Goal: Information Seeking & Learning: Learn about a topic

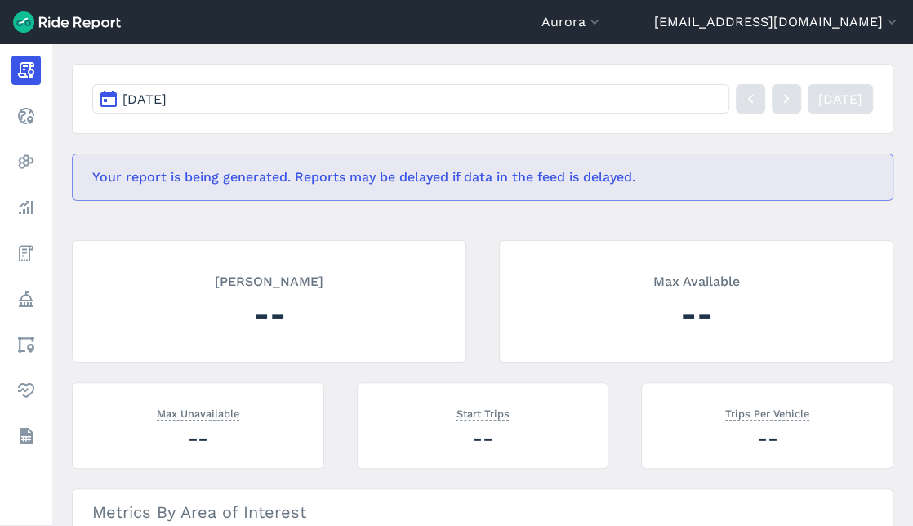
scroll to position [272, 0]
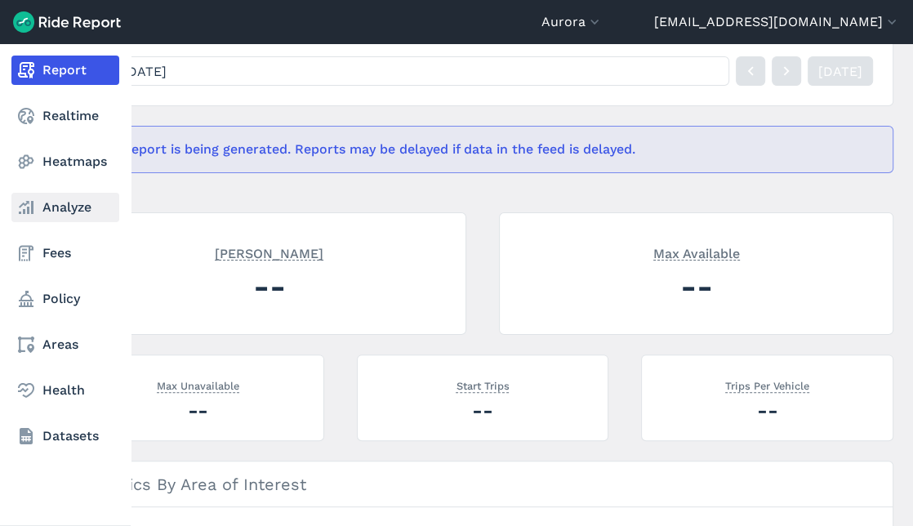
click at [67, 216] on link "Analyze" at bounding box center [65, 207] width 108 height 29
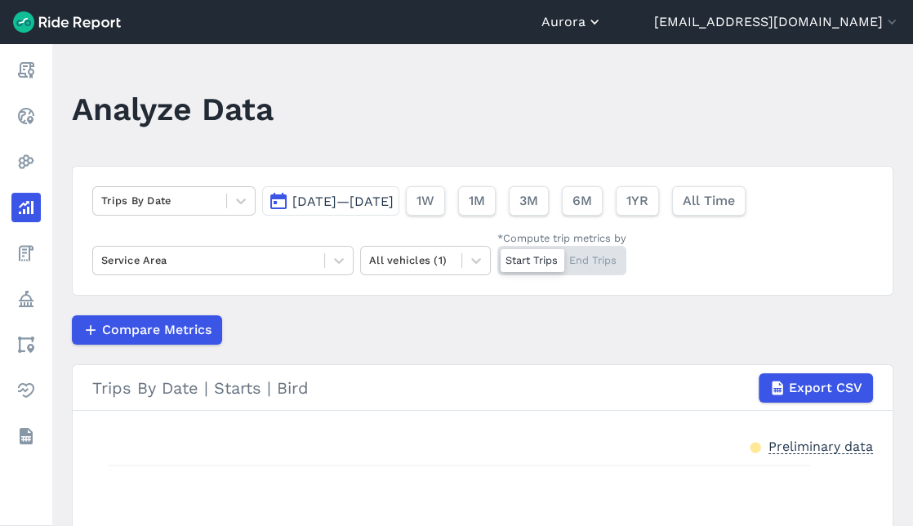
click at [599, 21] on use "button" at bounding box center [594, 22] width 8 height 5
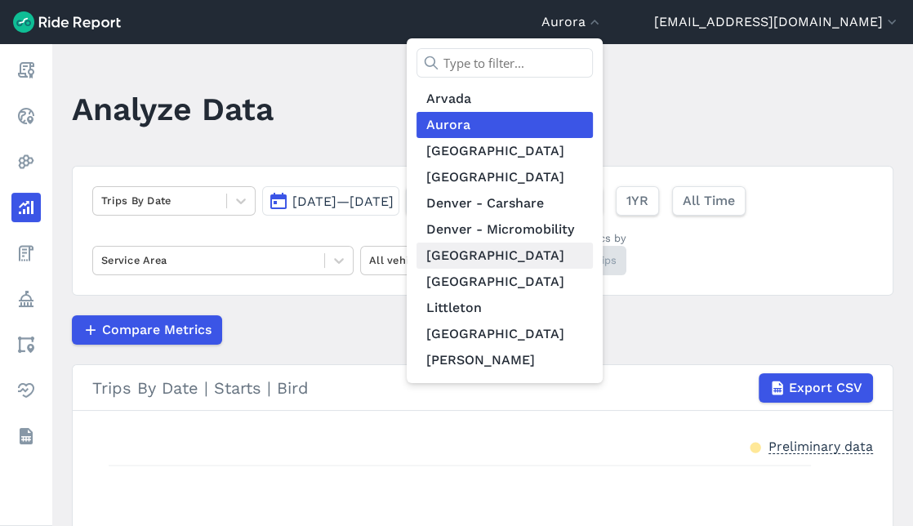
click at [593, 246] on link "[GEOGRAPHIC_DATA]" at bounding box center [505, 256] width 176 height 26
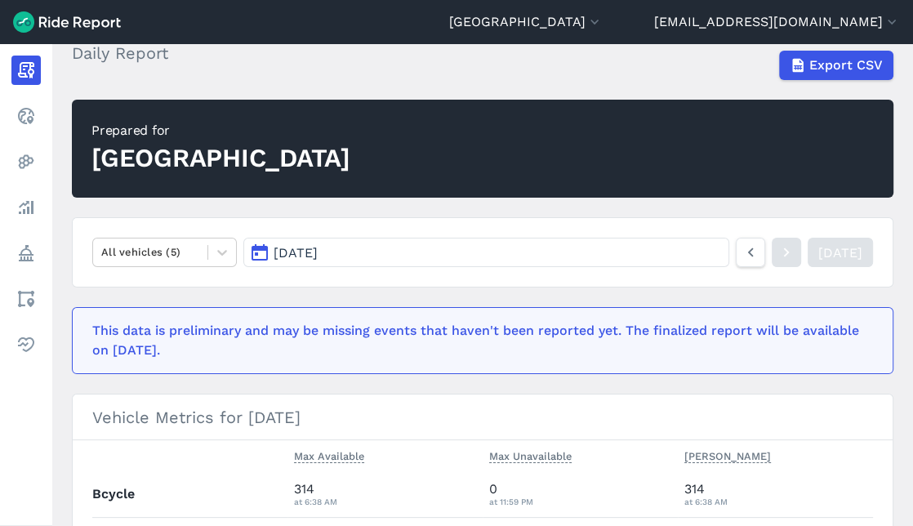
scroll to position [181, 0]
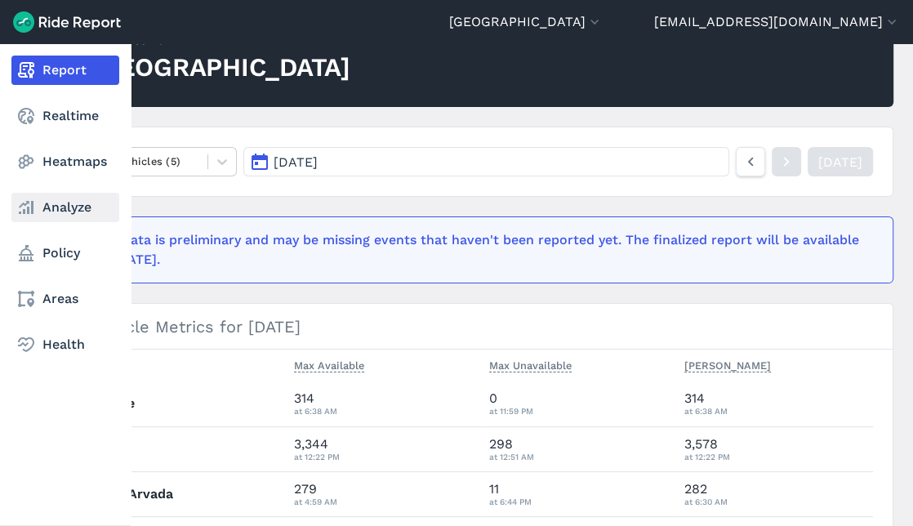
click at [44, 197] on link "Analyze" at bounding box center [65, 207] width 108 height 29
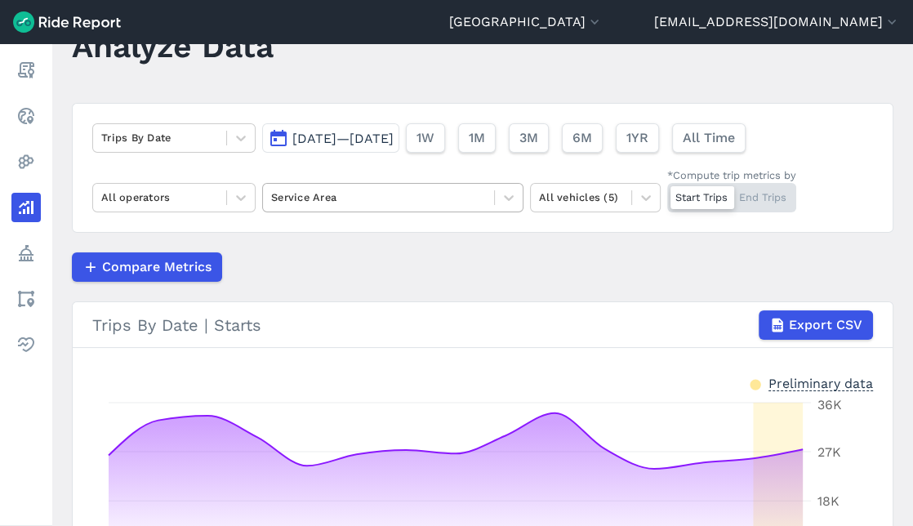
scroll to position [91, 0]
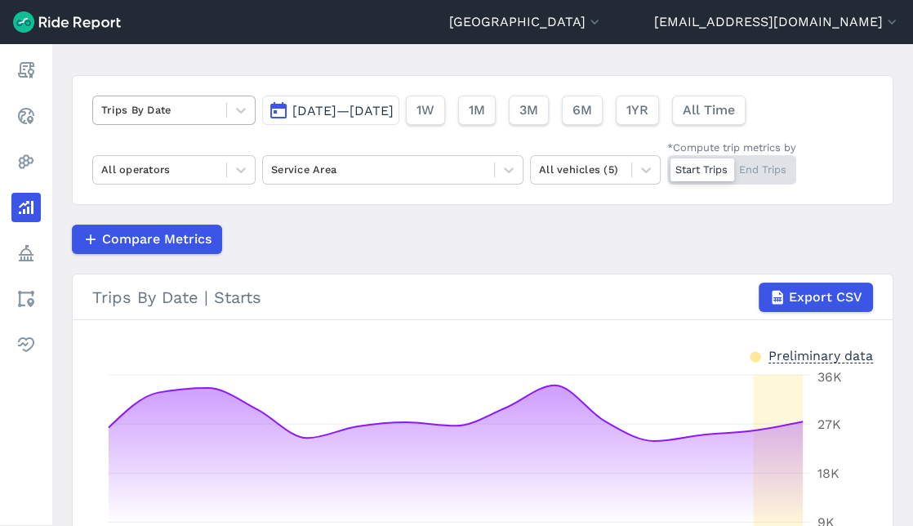
click at [177, 109] on div at bounding box center [159, 109] width 117 height 19
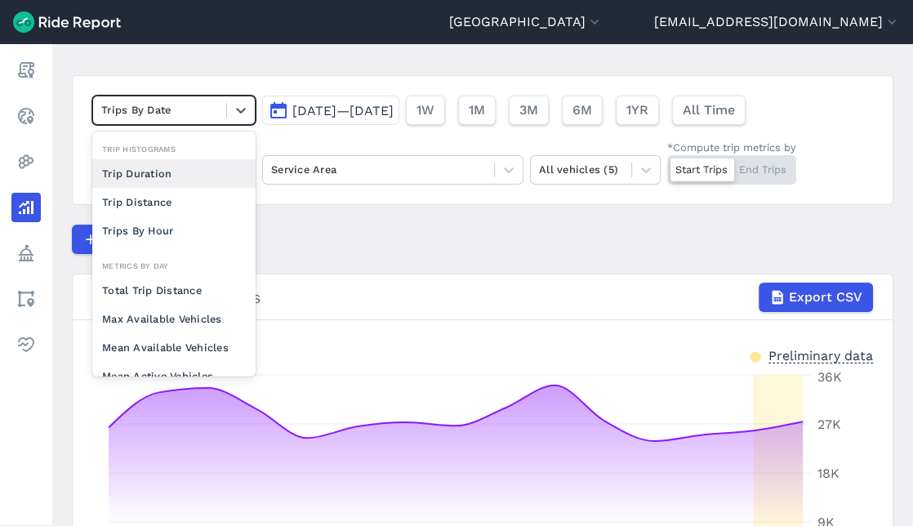
click at [303, 119] on button "[DATE]—[DATE]" at bounding box center [330, 110] width 137 height 29
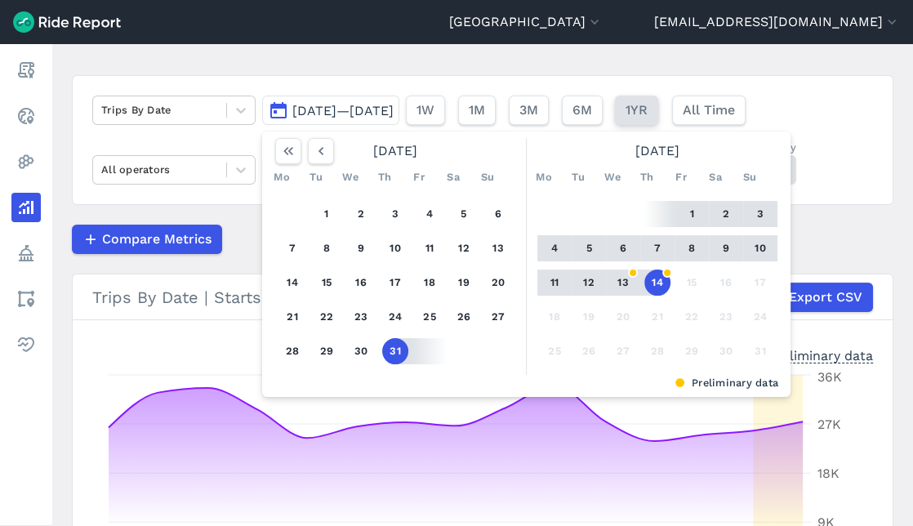
click at [648, 113] on span "1YR" at bounding box center [637, 110] width 22 height 20
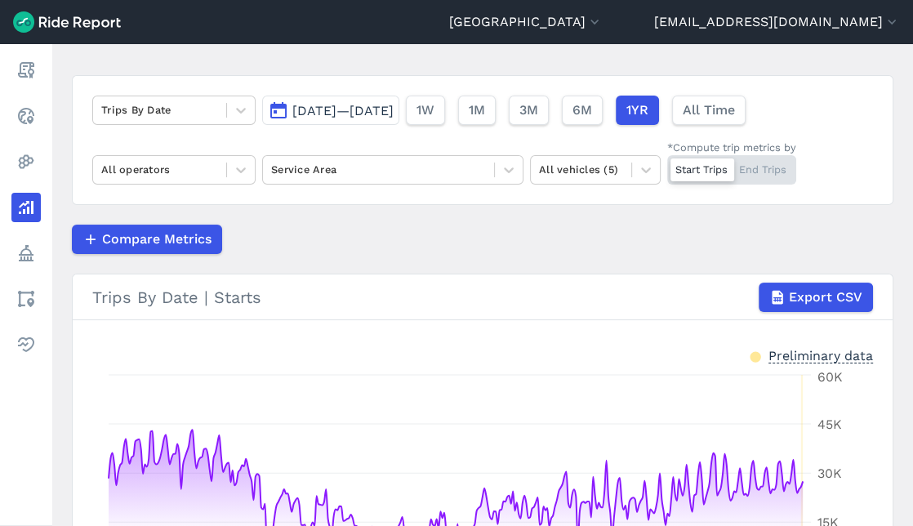
click at [329, 111] on span "[DATE]—[DATE]" at bounding box center [342, 111] width 101 height 16
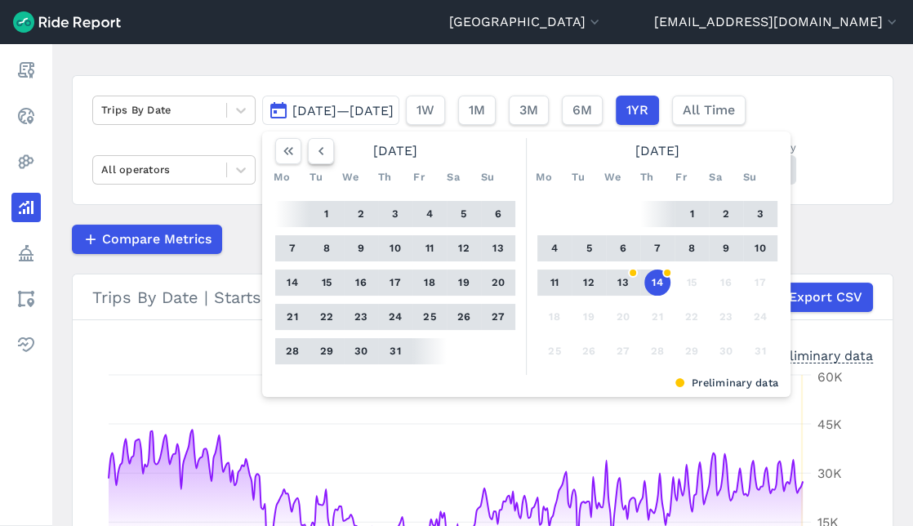
click at [324, 149] on icon "button" at bounding box center [321, 151] width 16 height 16
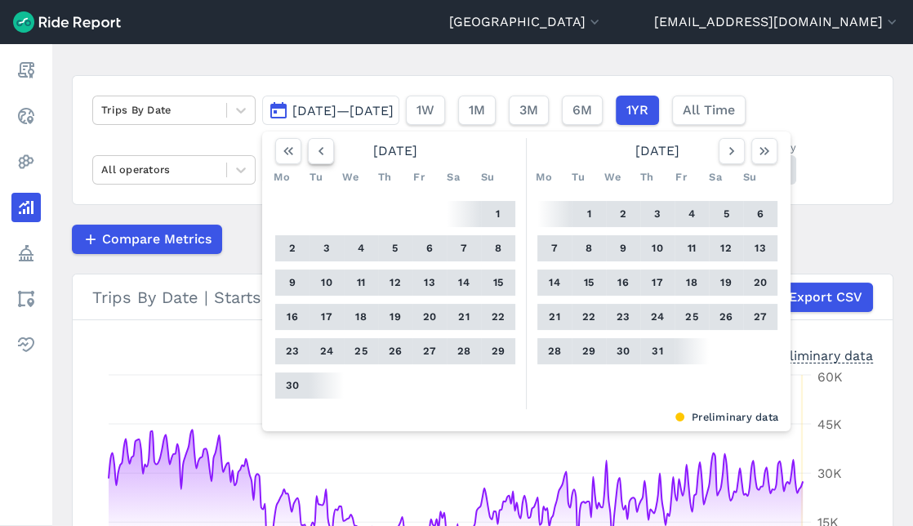
click at [323, 149] on icon "button" at bounding box center [321, 151] width 16 height 16
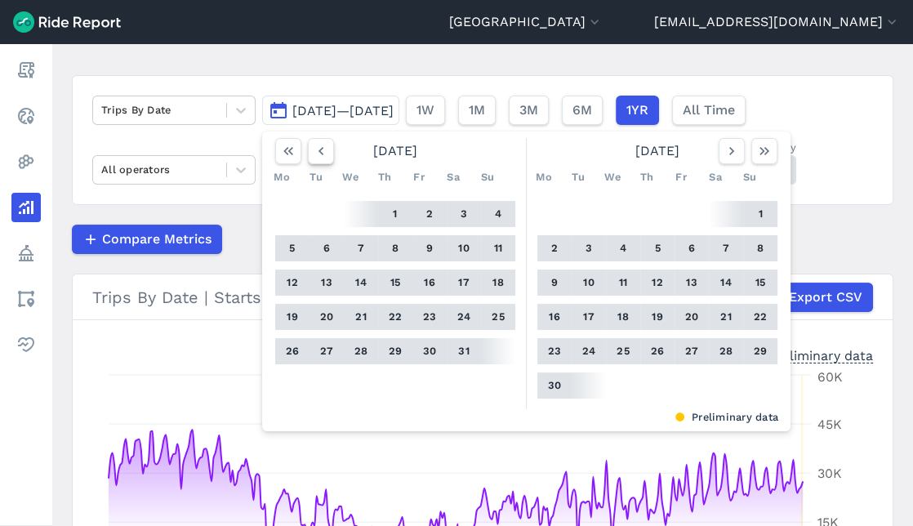
click at [323, 149] on icon "button" at bounding box center [321, 151] width 16 height 16
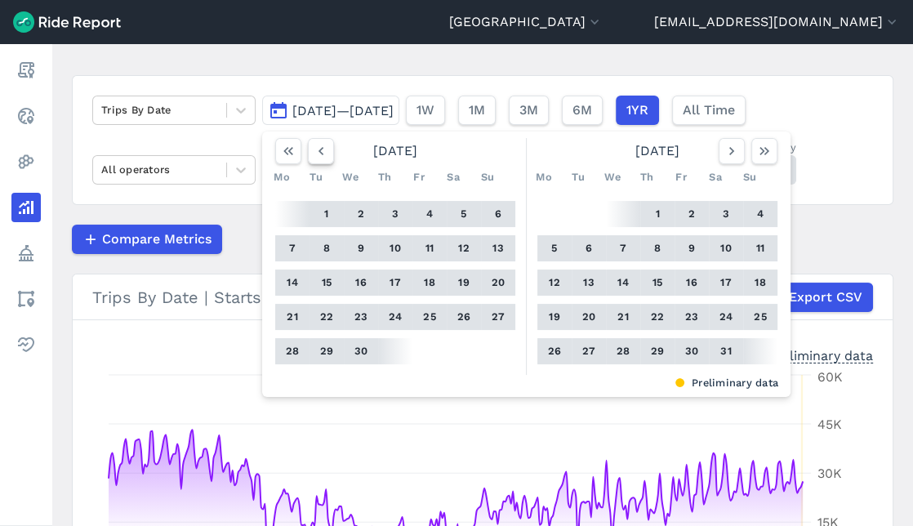
click at [323, 149] on icon "button" at bounding box center [321, 151] width 16 height 16
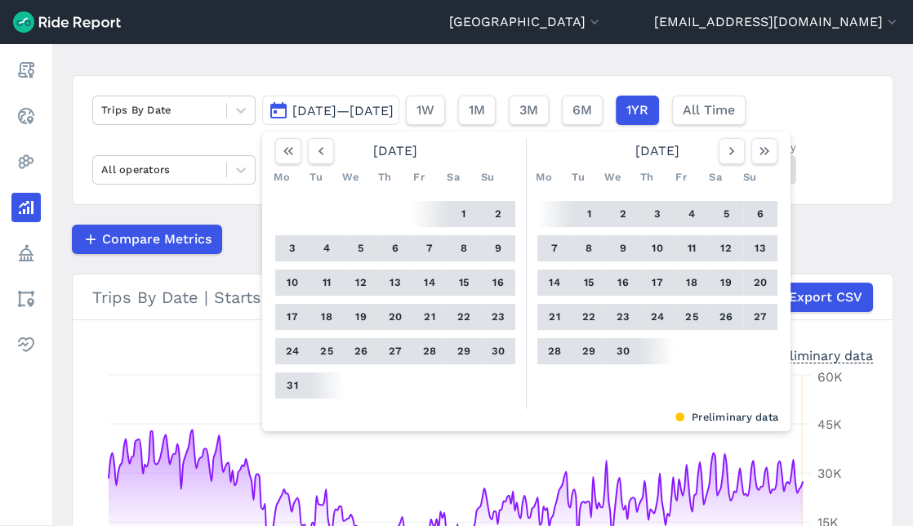
click at [343, 109] on span "[DATE]—[DATE]" at bounding box center [342, 111] width 101 height 16
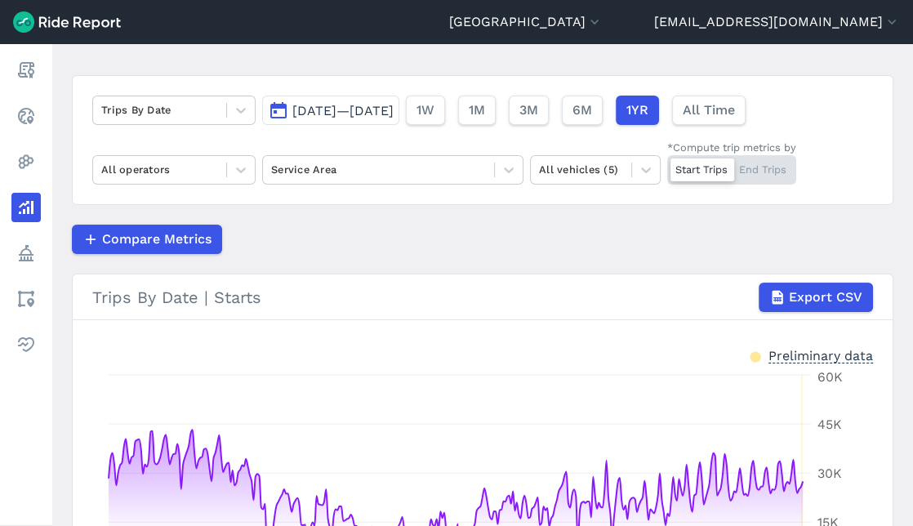
click at [355, 108] on span "[DATE]—[DATE]" at bounding box center [342, 111] width 101 height 16
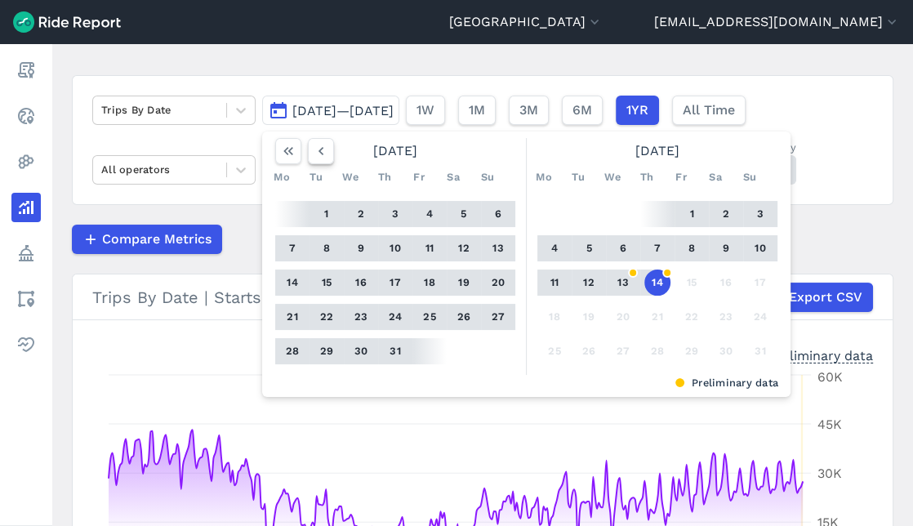
click at [314, 148] on icon "button" at bounding box center [321, 151] width 16 height 16
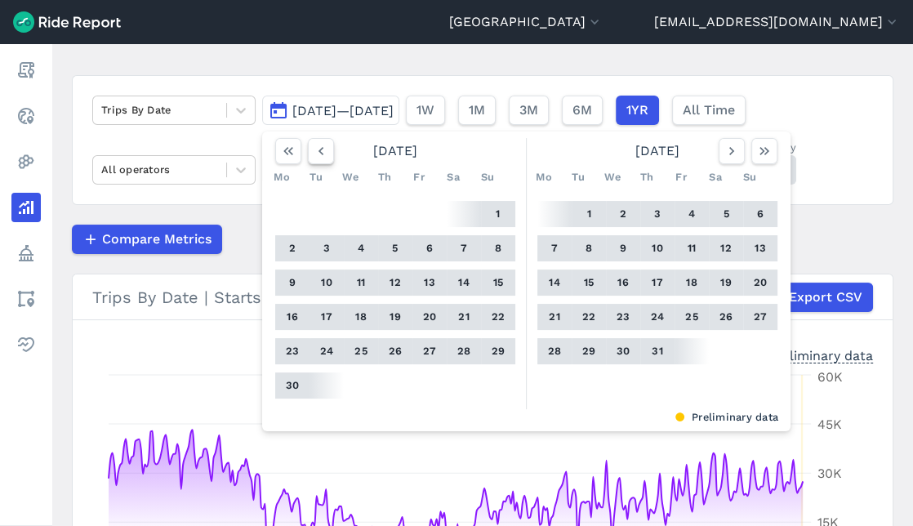
click at [313, 148] on icon "button" at bounding box center [321, 151] width 16 height 16
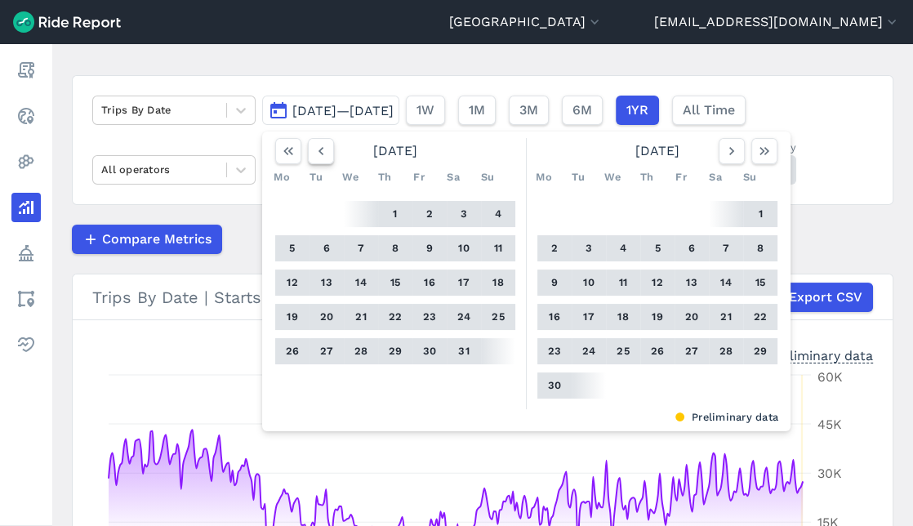
click at [313, 148] on icon "button" at bounding box center [321, 151] width 16 height 16
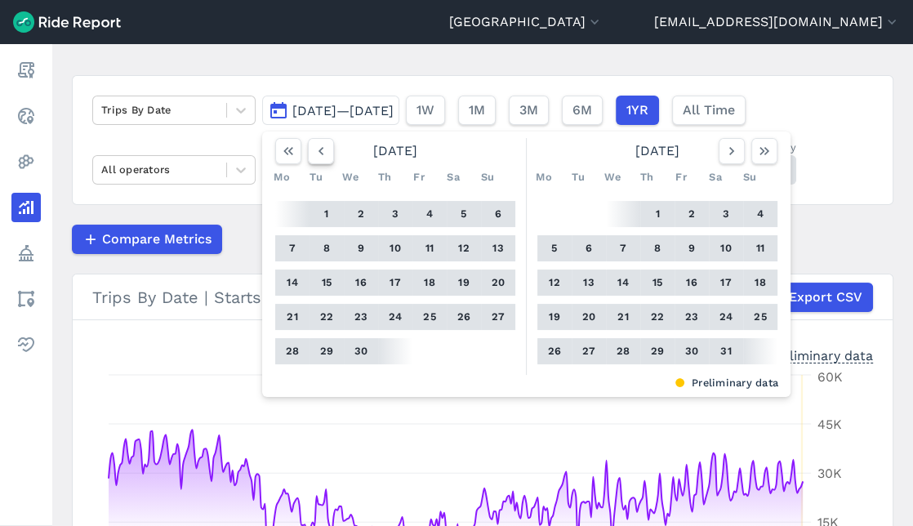
click at [328, 150] on button "button" at bounding box center [321, 151] width 26 height 26
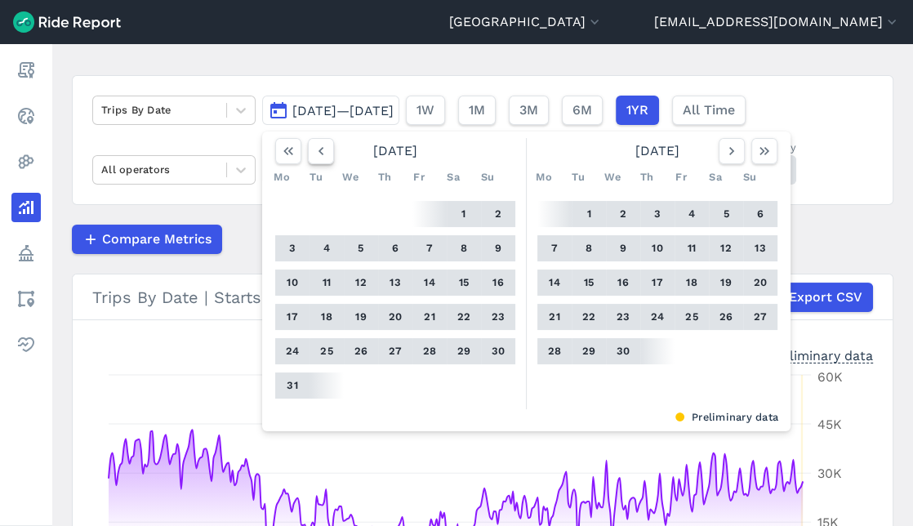
click at [328, 150] on button "button" at bounding box center [321, 151] width 26 height 26
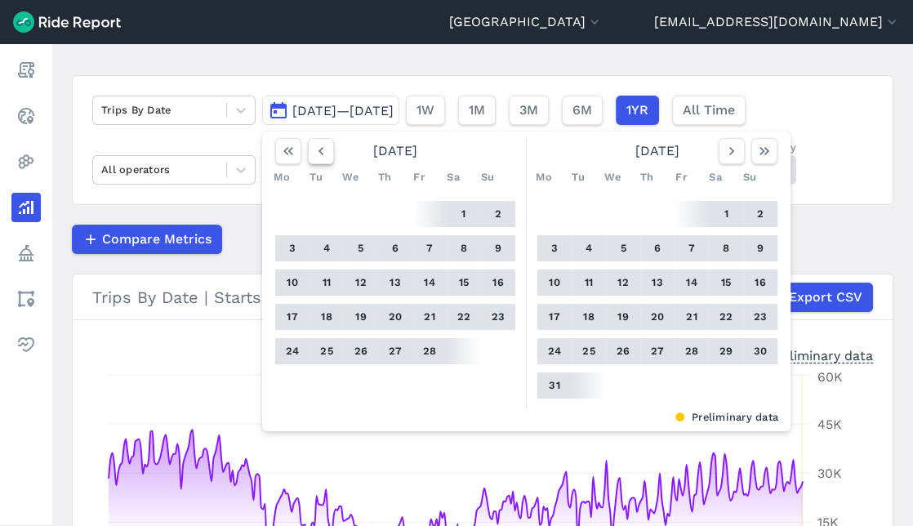
click at [328, 150] on button "button" at bounding box center [321, 151] width 26 height 26
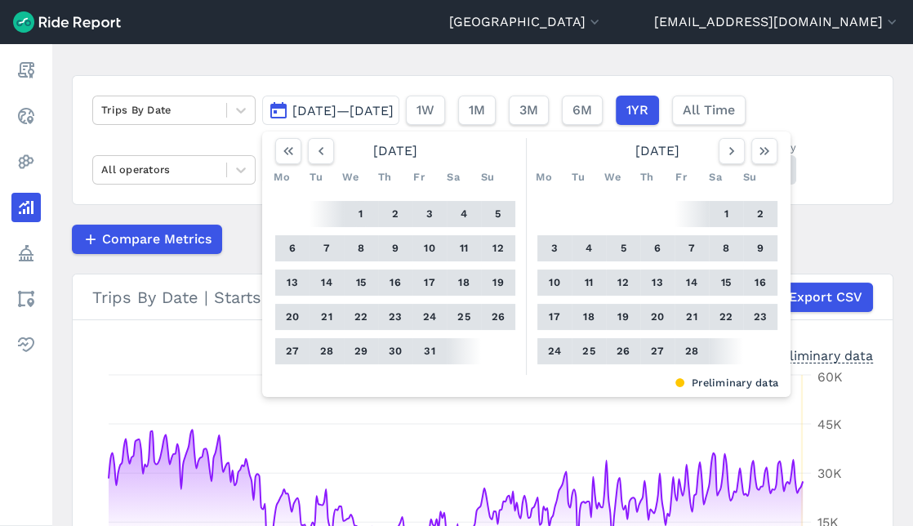
click at [363, 212] on button "1" at bounding box center [361, 214] width 26 height 26
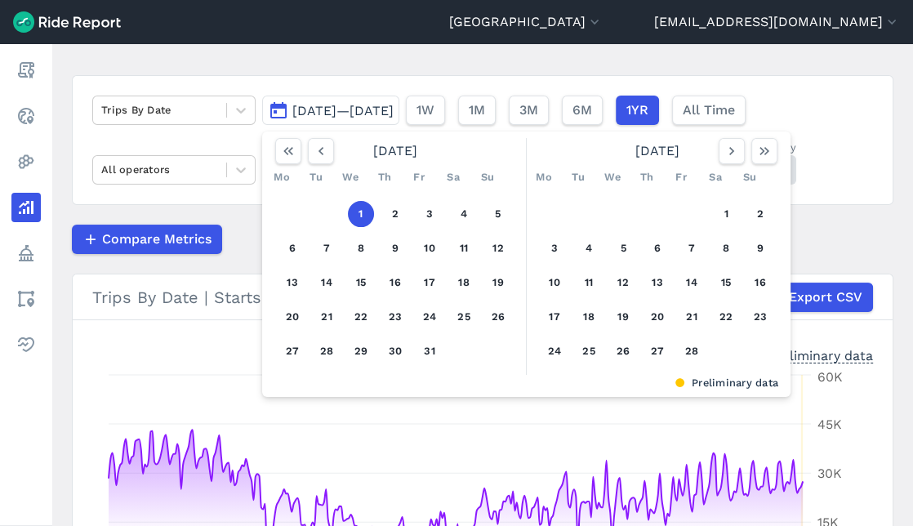
click at [363, 212] on button "1" at bounding box center [361, 214] width 26 height 26
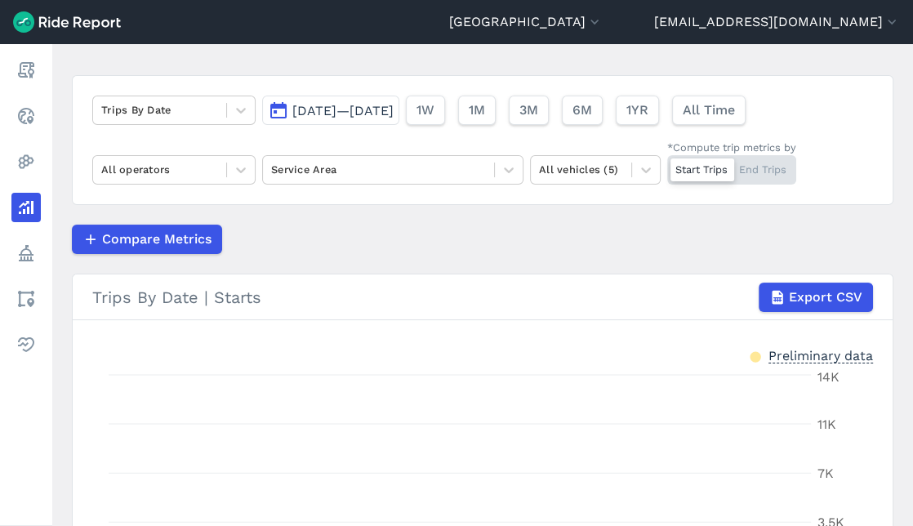
click at [394, 105] on span "[DATE]—[DATE]" at bounding box center [342, 111] width 101 height 16
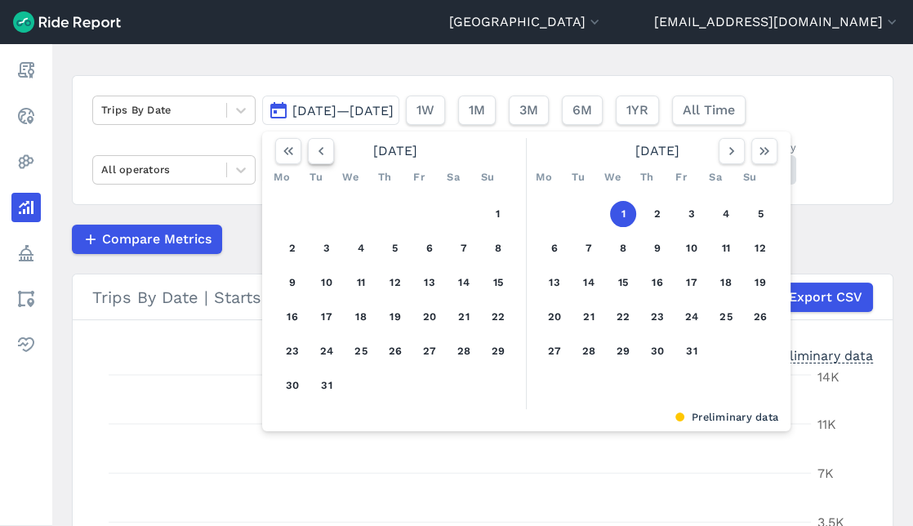
click at [314, 155] on icon "button" at bounding box center [321, 151] width 16 height 16
click at [313, 155] on icon "button" at bounding box center [321, 151] width 16 height 16
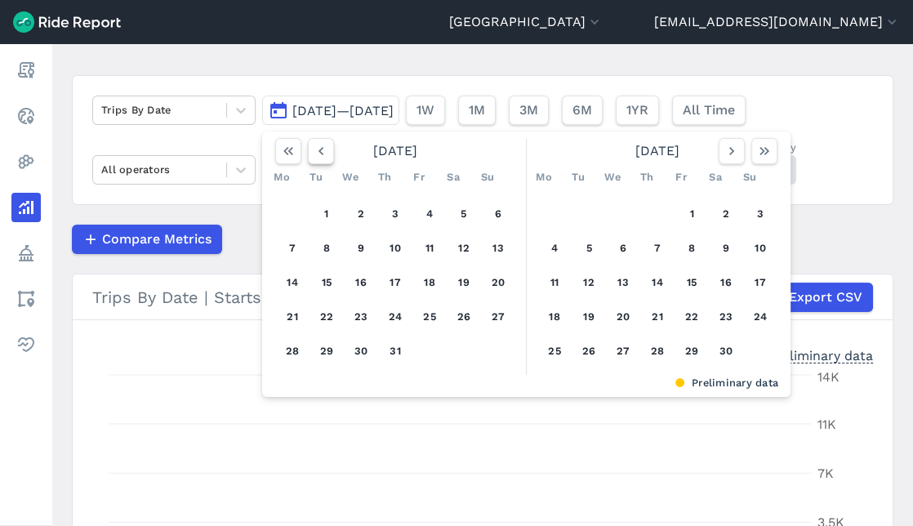
click at [313, 155] on icon "button" at bounding box center [321, 151] width 16 height 16
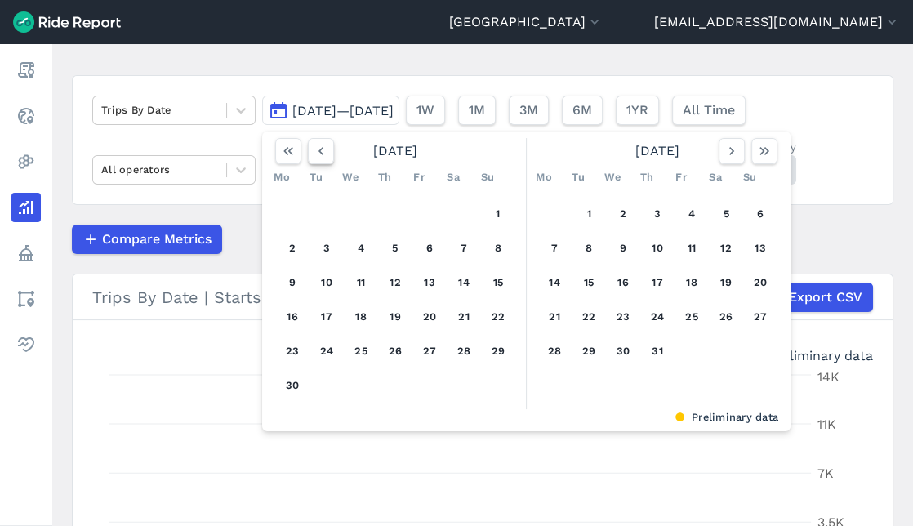
click at [313, 155] on icon "button" at bounding box center [321, 151] width 16 height 16
click at [396, 218] on button "1" at bounding box center [395, 214] width 26 height 26
click at [394, 211] on button "1" at bounding box center [395, 214] width 26 height 26
click at [394, 211] on article "Trips By Date [DATE]—[DATE] [DATE] Mo Tu We Th Fr Sa Su 1 2 3 4 5 6 7 8 9 10 11…" at bounding box center [483, 386] width 822 height 622
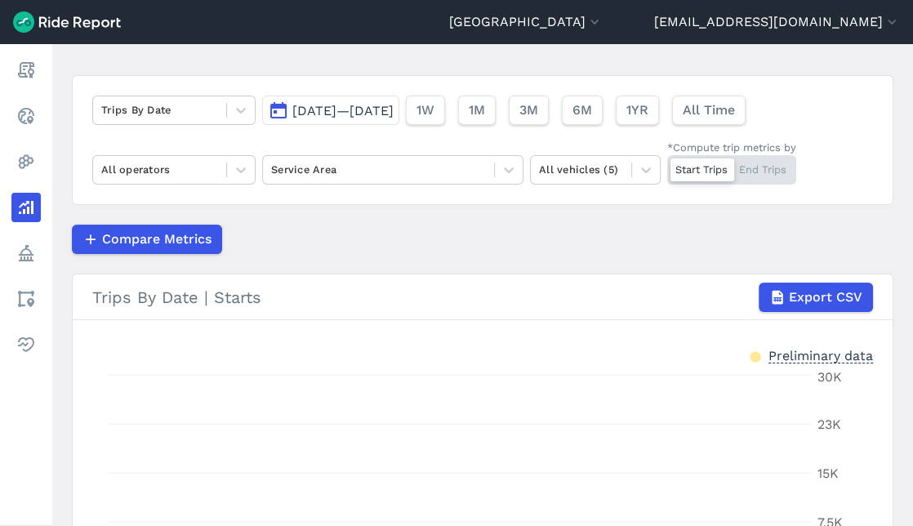
drag, startPoint x: 394, startPoint y: 212, endPoint x: 332, endPoint y: 112, distance: 117.8
click at [332, 112] on span "[DATE]—[DATE]" at bounding box center [342, 111] width 101 height 16
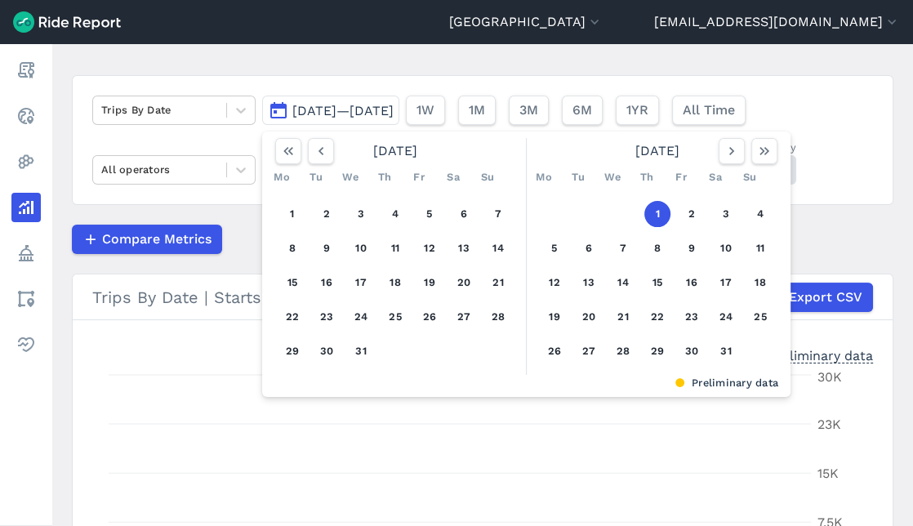
click at [332, 121] on button "[DATE]—[DATE]" at bounding box center [330, 110] width 137 height 29
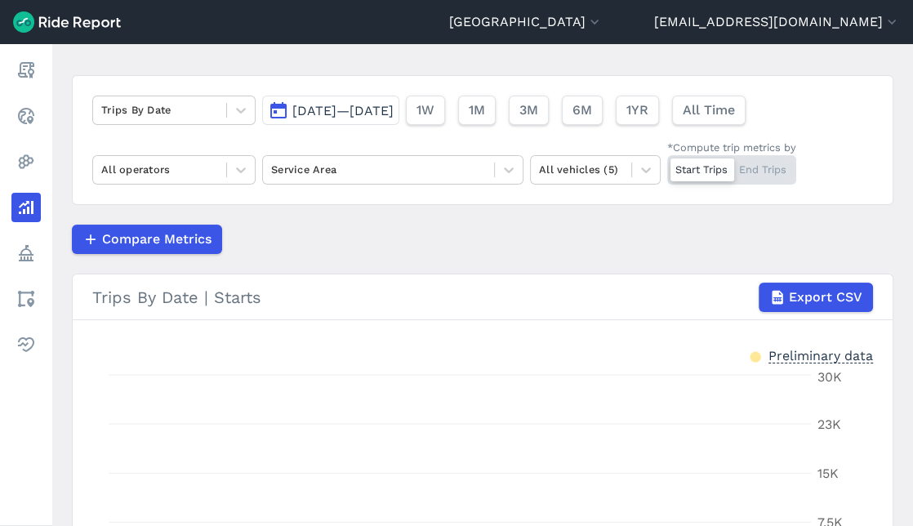
click at [315, 108] on span "[DATE]—[DATE]" at bounding box center [342, 111] width 101 height 16
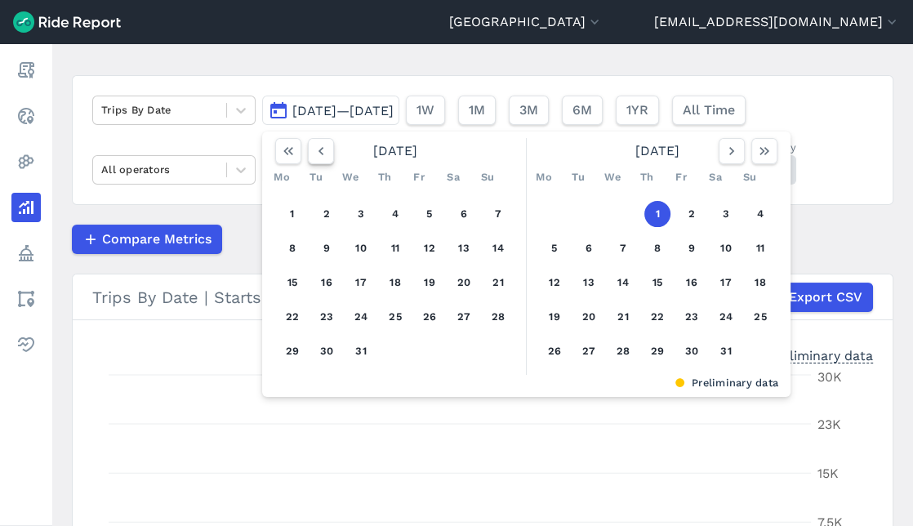
click at [318, 150] on icon "button" at bounding box center [321, 151] width 16 height 16
click at [319, 150] on use "button" at bounding box center [321, 151] width 5 height 8
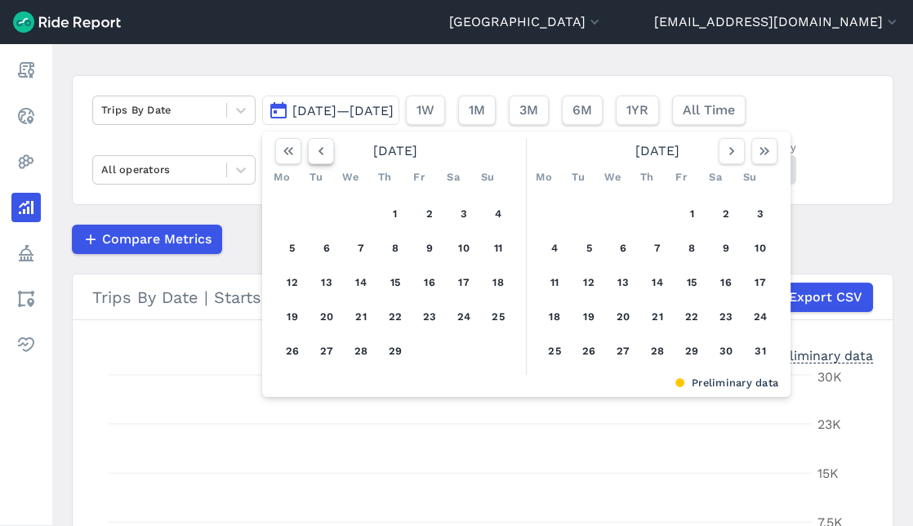
click at [319, 150] on use "button" at bounding box center [321, 151] width 5 height 8
click at [289, 214] on button "1" at bounding box center [292, 214] width 26 height 26
click at [347, 110] on span "[DATE]—[DATE]" at bounding box center [342, 111] width 101 height 16
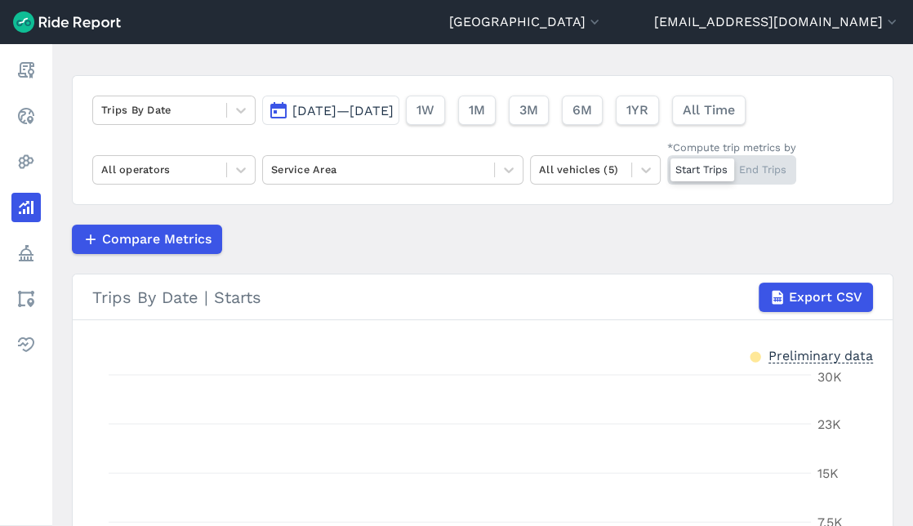
click at [346, 110] on span "[DATE]—[DATE]" at bounding box center [342, 111] width 101 height 16
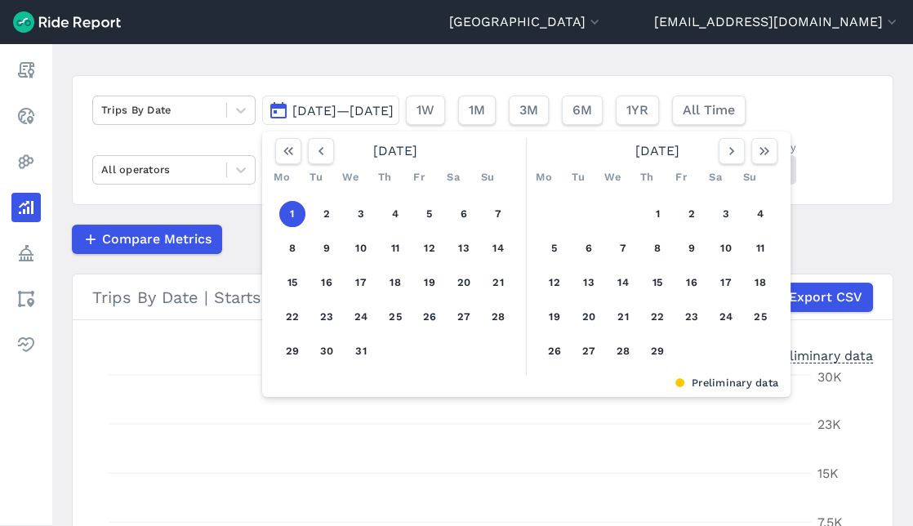
drag, startPoint x: 346, startPoint y: 110, endPoint x: 360, endPoint y: 106, distance: 14.5
click at [360, 106] on span "[DATE]—[DATE]" at bounding box center [342, 111] width 101 height 16
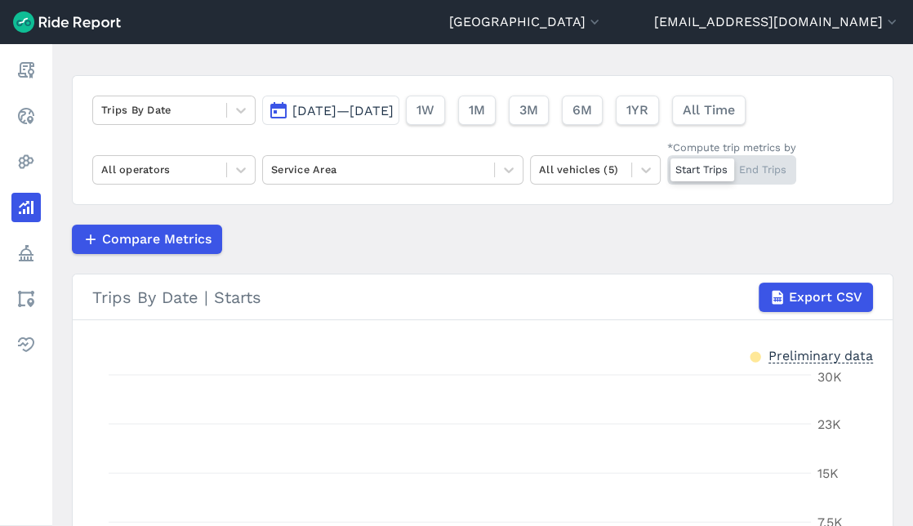
click at [331, 111] on span "[DATE]—[DATE]" at bounding box center [342, 111] width 101 height 16
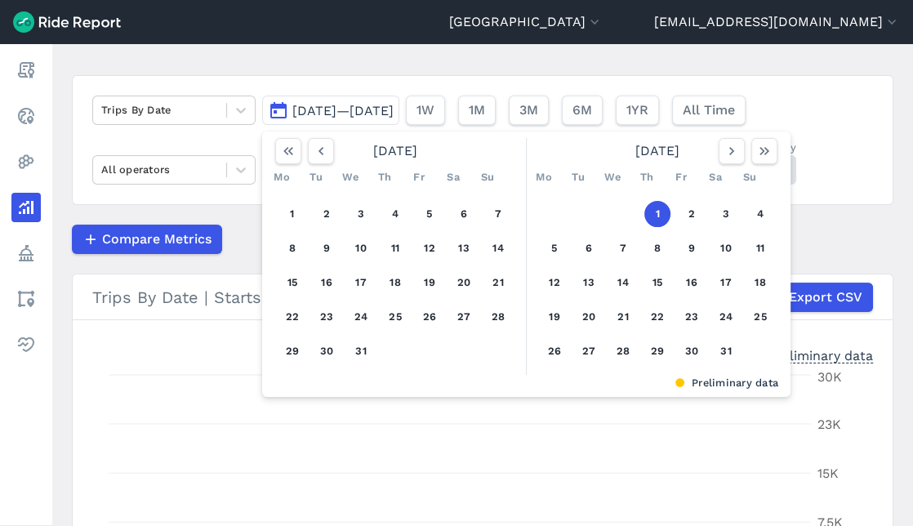
click at [746, 146] on div at bounding box center [748, 151] width 59 height 26
click at [738, 157] on icon "button" at bounding box center [732, 151] width 16 height 16
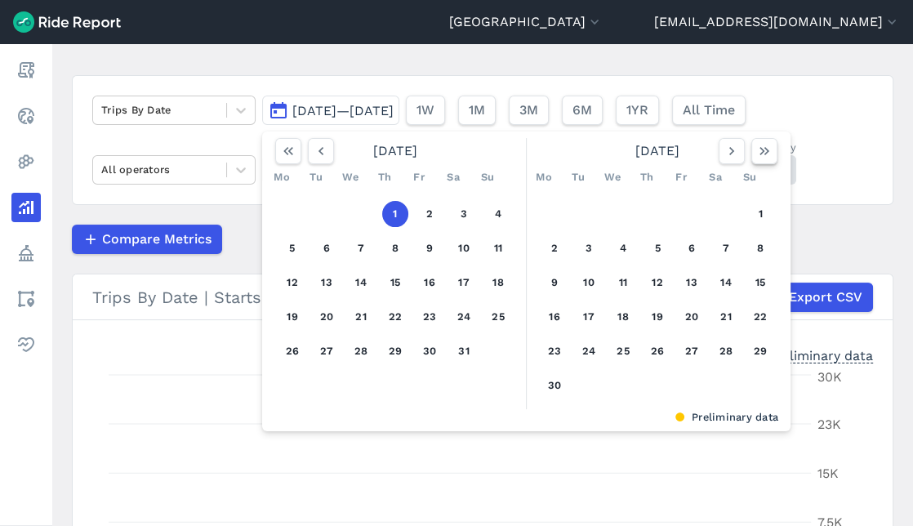
click at [763, 150] on use "button" at bounding box center [765, 151] width 10 height 8
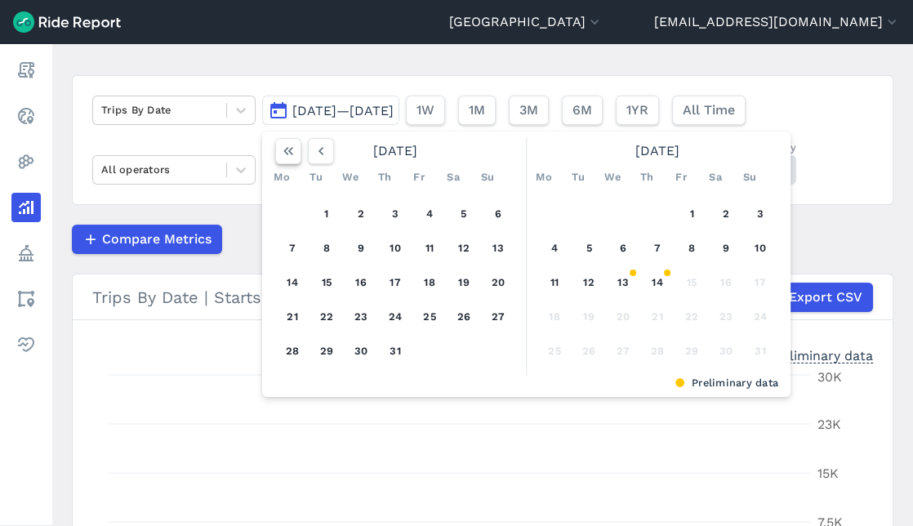
click at [289, 158] on icon "button" at bounding box center [288, 151] width 16 height 16
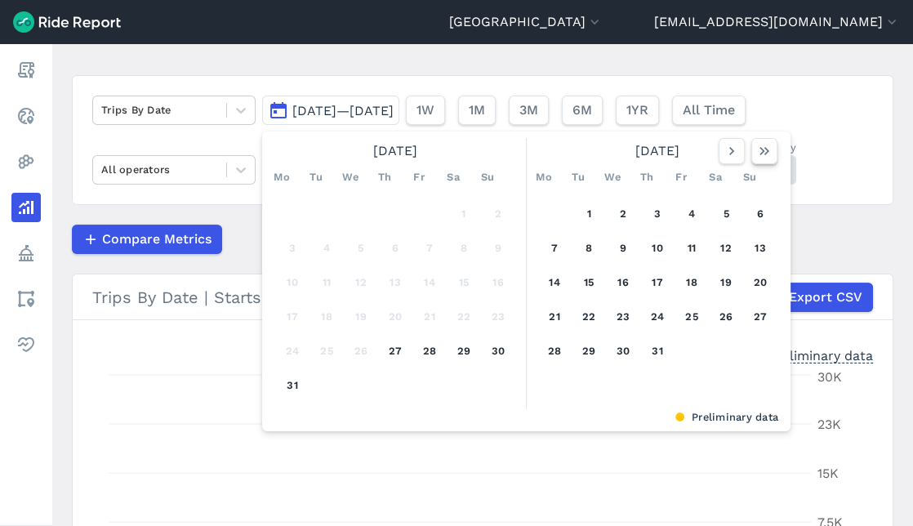
click at [762, 153] on icon "button" at bounding box center [764, 151] width 16 height 16
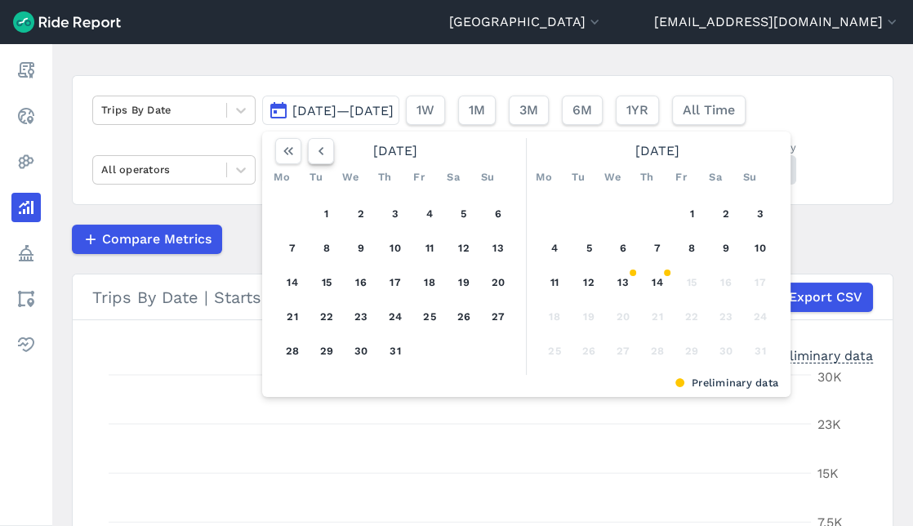
click at [324, 155] on icon "button" at bounding box center [321, 151] width 16 height 16
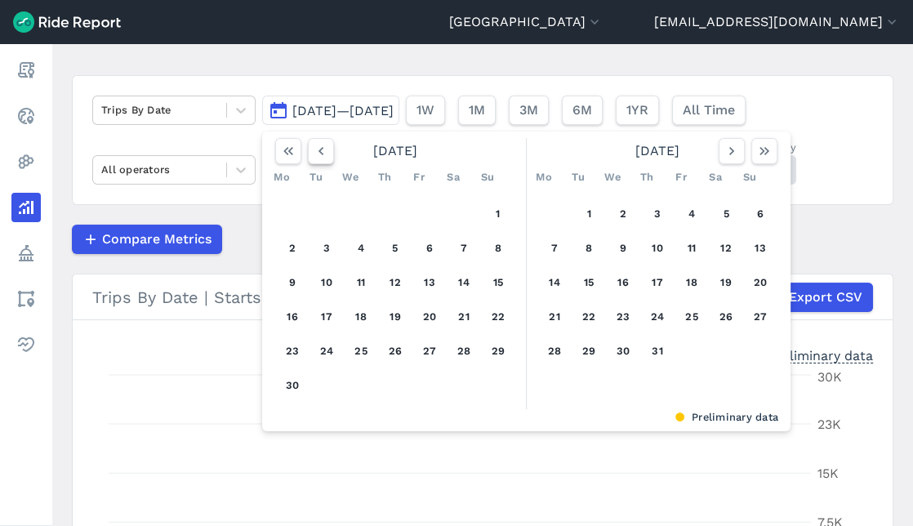
click at [323, 155] on icon "button" at bounding box center [321, 151] width 16 height 16
click at [321, 155] on icon "button" at bounding box center [321, 151] width 16 height 16
click at [319, 155] on icon "button" at bounding box center [321, 151] width 16 height 16
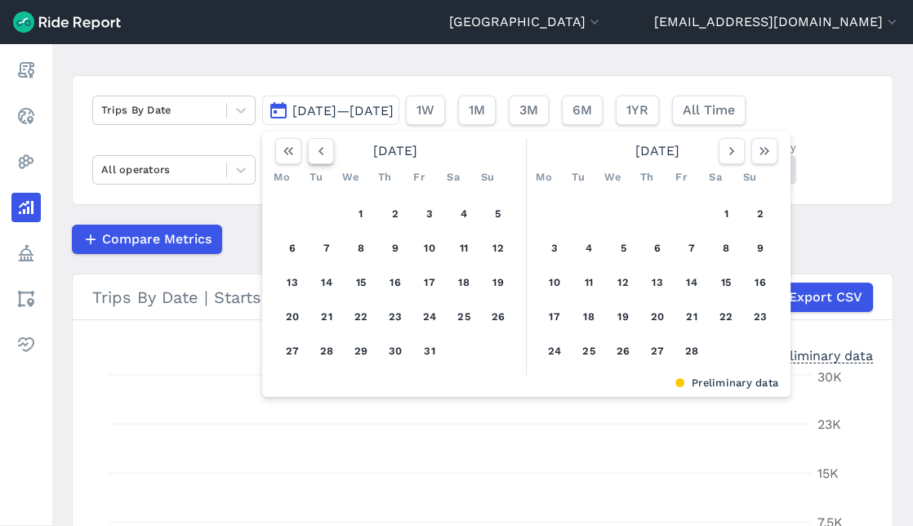
click at [319, 155] on icon "button" at bounding box center [321, 151] width 16 height 16
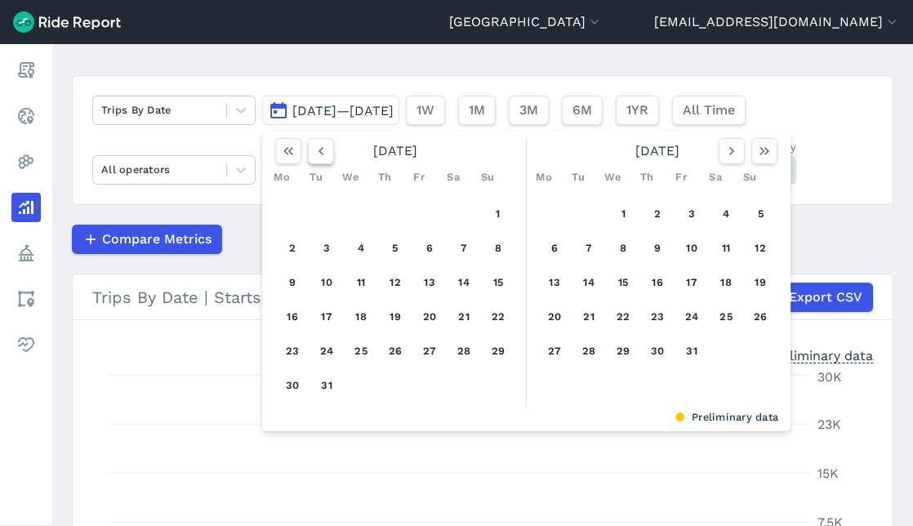
click at [319, 155] on icon "button" at bounding box center [321, 151] width 16 height 16
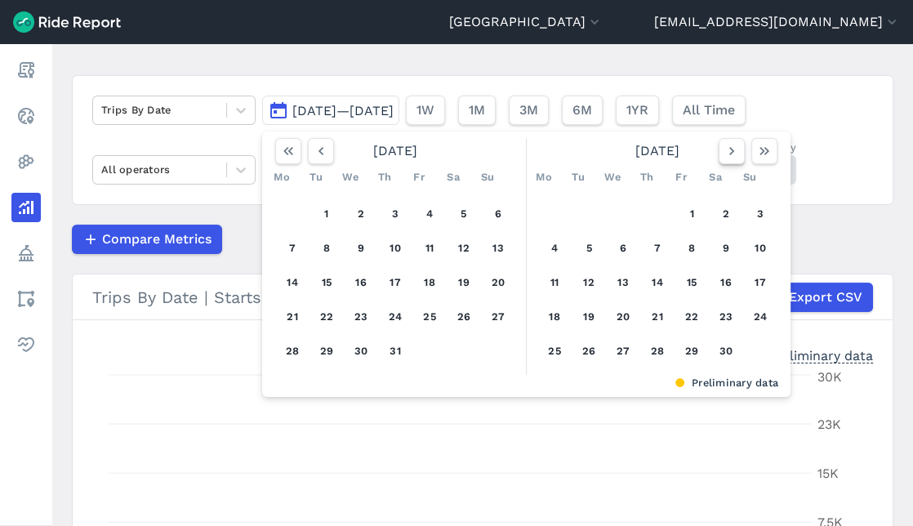
click at [741, 148] on button "button" at bounding box center [732, 151] width 26 height 26
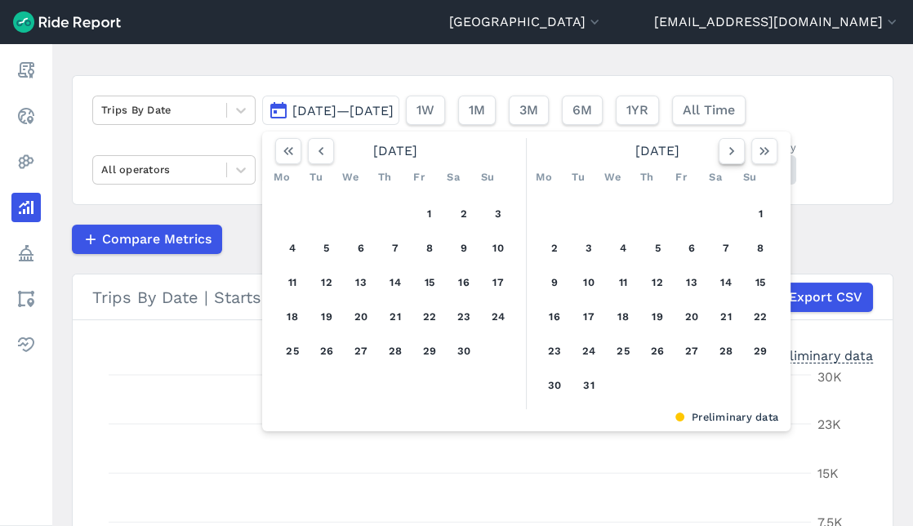
click at [739, 147] on button "button" at bounding box center [732, 151] width 26 height 26
click at [621, 208] on button "1" at bounding box center [623, 214] width 26 height 26
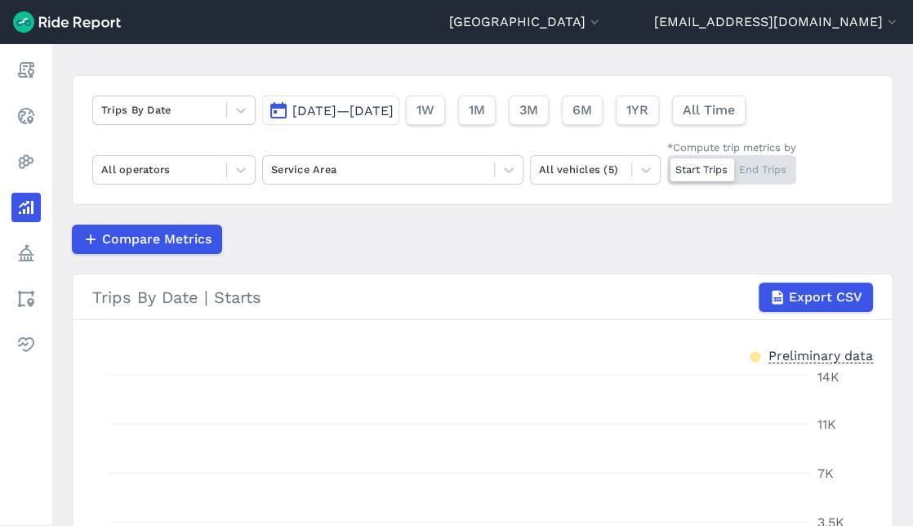
click at [394, 116] on span "[DATE]—[DATE]" at bounding box center [342, 111] width 101 height 16
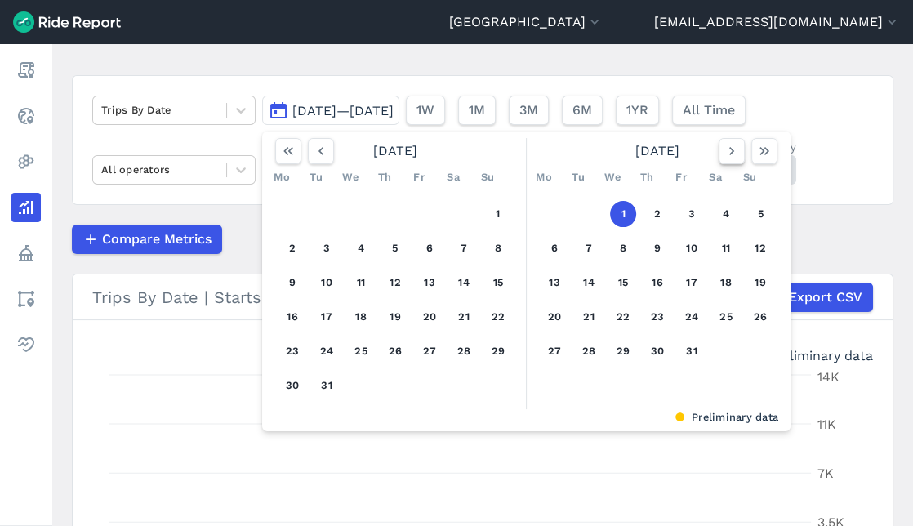
click at [737, 155] on icon "button" at bounding box center [732, 151] width 16 height 16
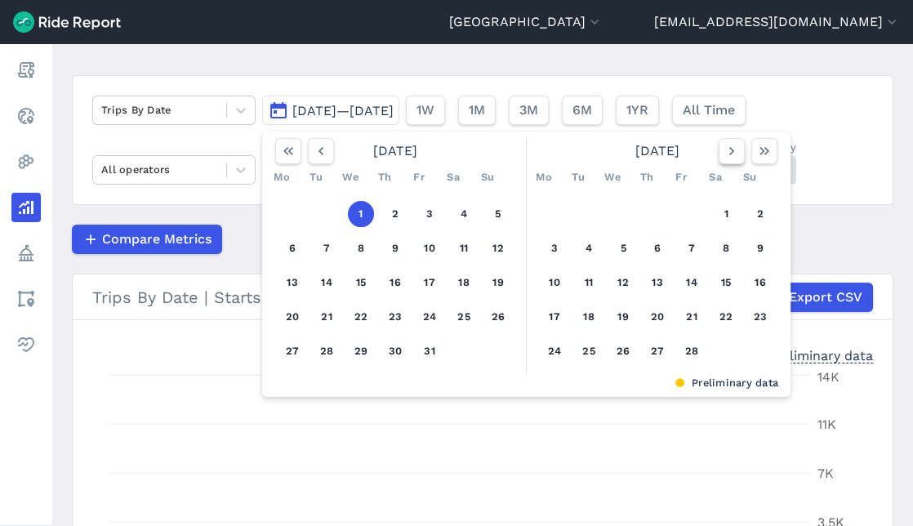
click at [736, 155] on icon "button" at bounding box center [732, 151] width 16 height 16
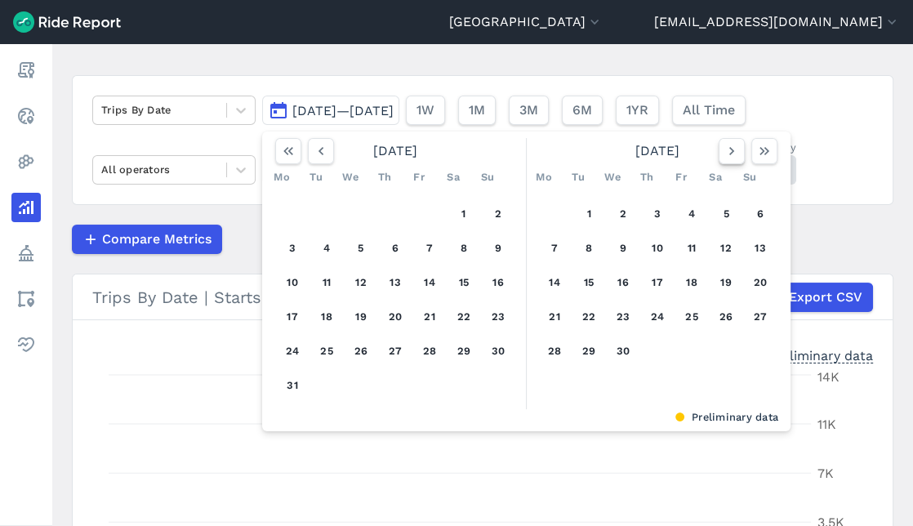
click at [736, 155] on icon "button" at bounding box center [732, 151] width 16 height 16
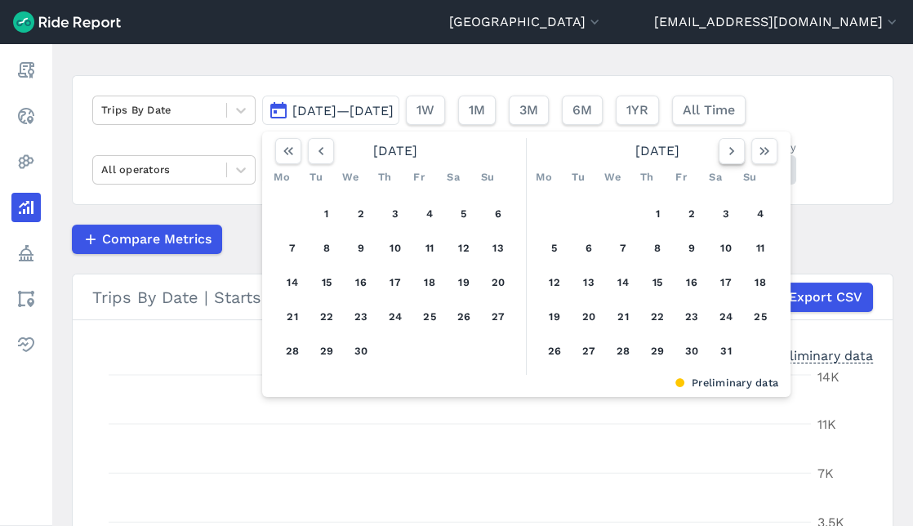
click at [736, 155] on icon "button" at bounding box center [732, 151] width 16 height 16
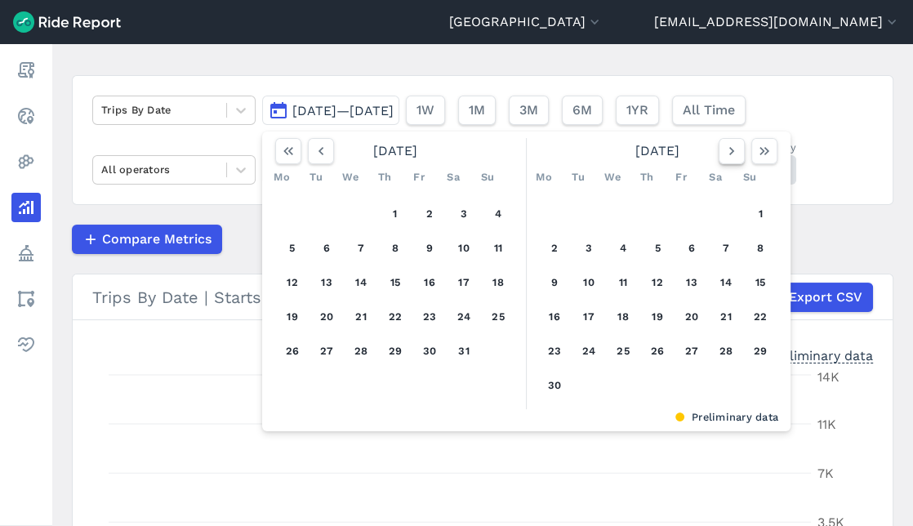
click at [736, 155] on icon "button" at bounding box center [732, 151] width 16 height 16
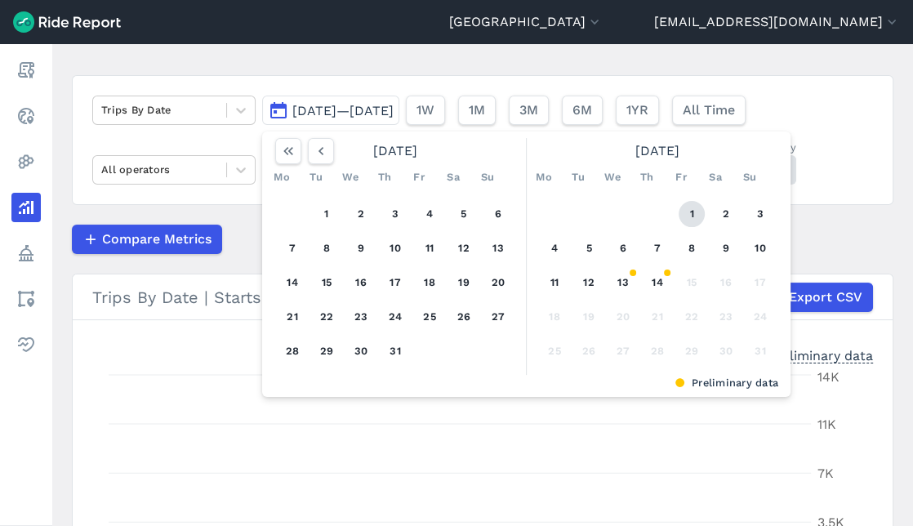
click at [690, 203] on button "1" at bounding box center [692, 214] width 26 height 26
click at [865, 220] on article "Trips By Date [DATE]—[DATE] [DATE] Mo Tu We Th Fr Sa Su 1 2 3 4 5 6 7 8 9 10 11…" at bounding box center [483, 386] width 822 height 622
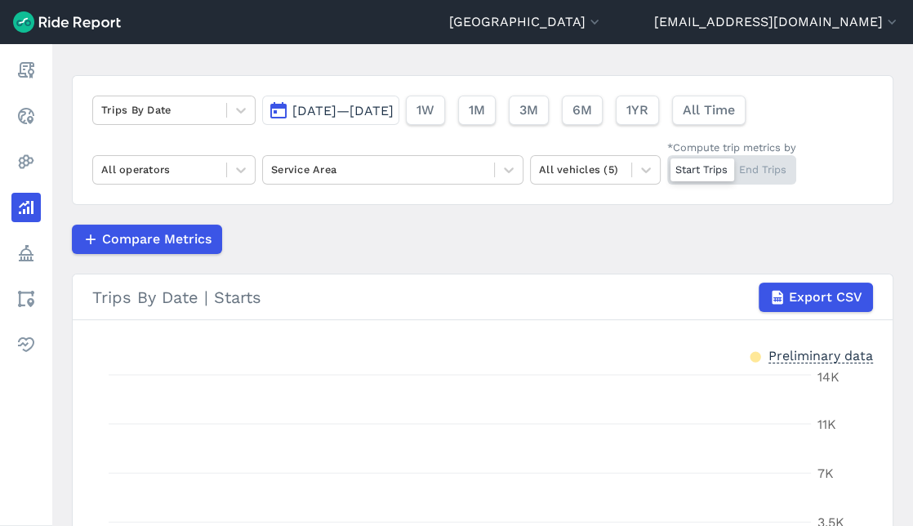
click at [355, 107] on span "[DATE]—[DATE]" at bounding box center [342, 111] width 101 height 16
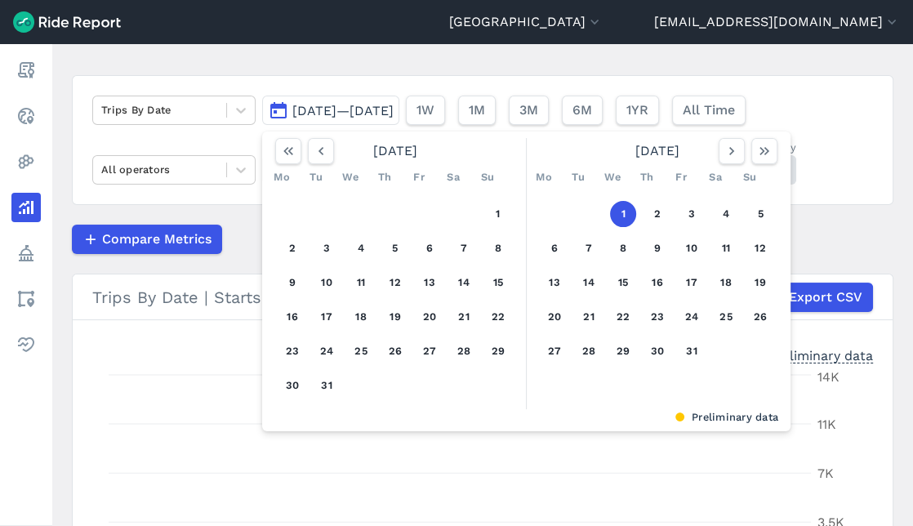
click at [394, 113] on span "[DATE]—[DATE]" at bounding box center [342, 111] width 101 height 16
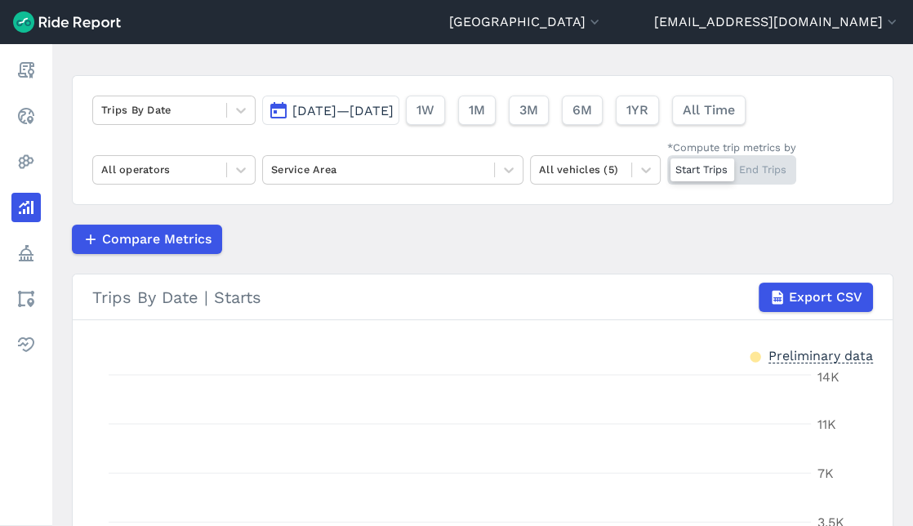
click at [394, 113] on span "[DATE]—[DATE]" at bounding box center [342, 111] width 101 height 16
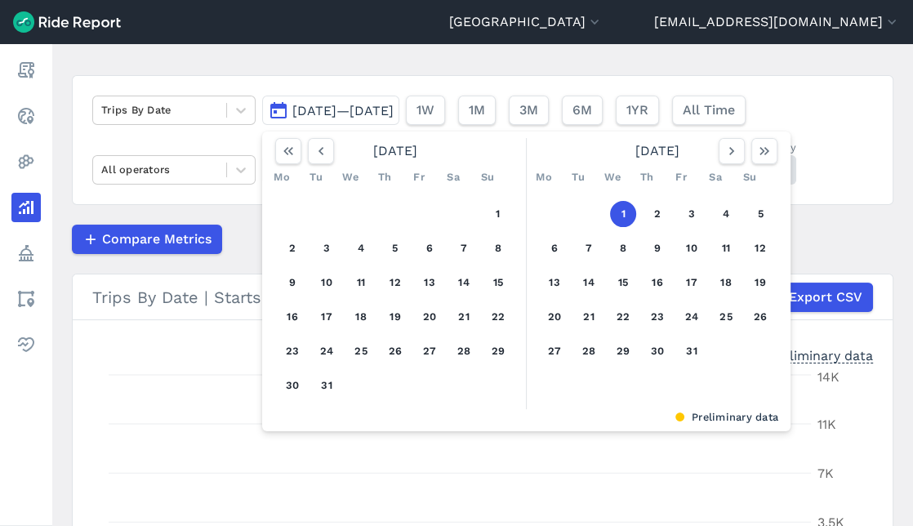
click at [394, 106] on span "[DATE]—[DATE]" at bounding box center [342, 111] width 101 height 16
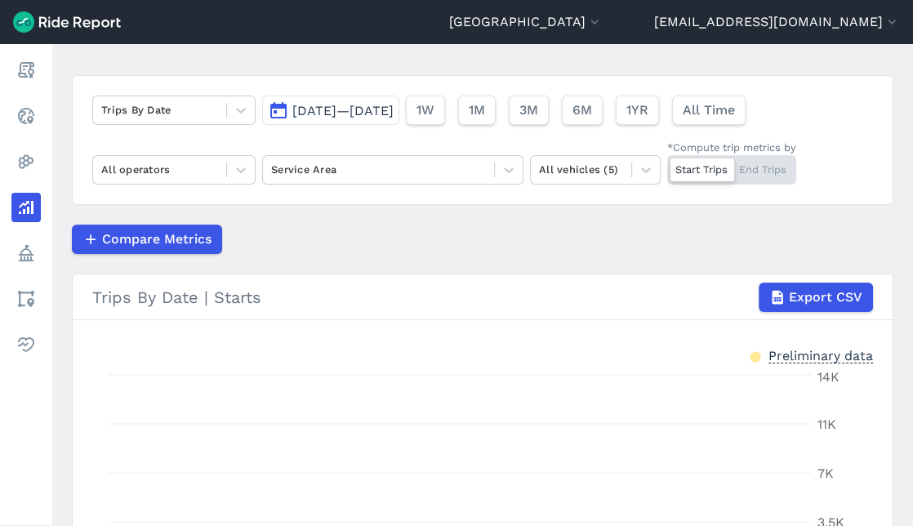
click at [296, 106] on span "[DATE]—[DATE]" at bounding box center [342, 111] width 101 height 16
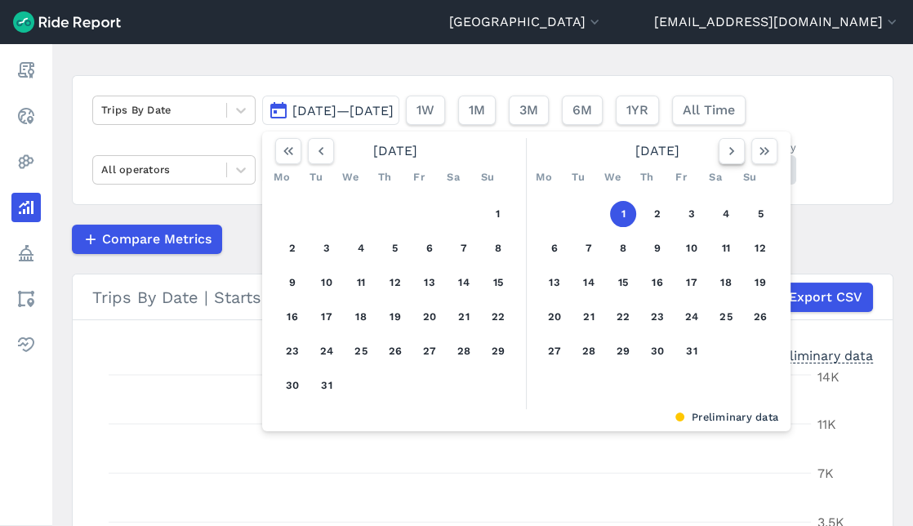
click at [730, 161] on button "button" at bounding box center [732, 151] width 26 height 26
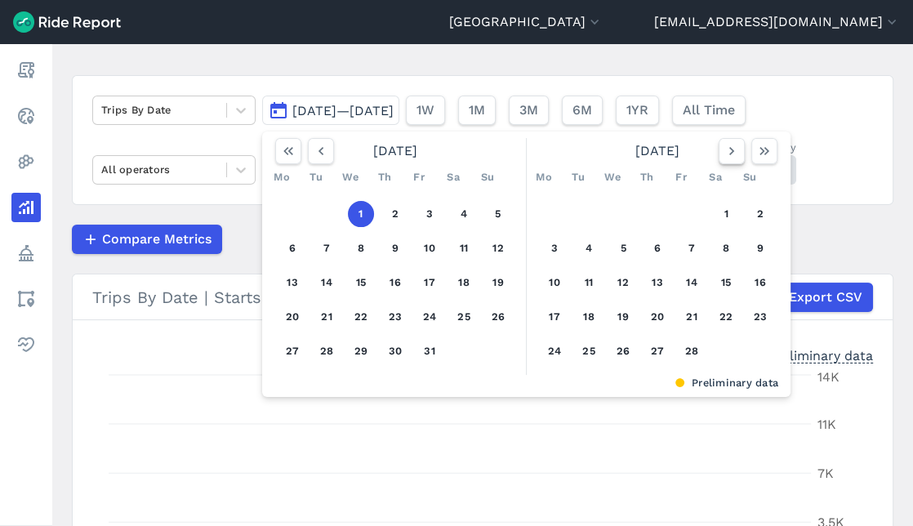
click at [730, 161] on button "button" at bounding box center [732, 151] width 26 height 26
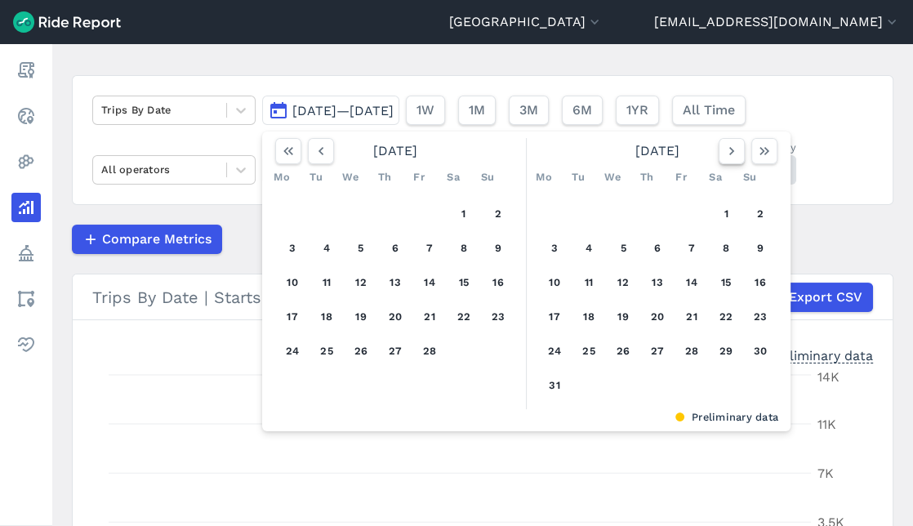
click at [730, 161] on button "button" at bounding box center [732, 151] width 26 height 26
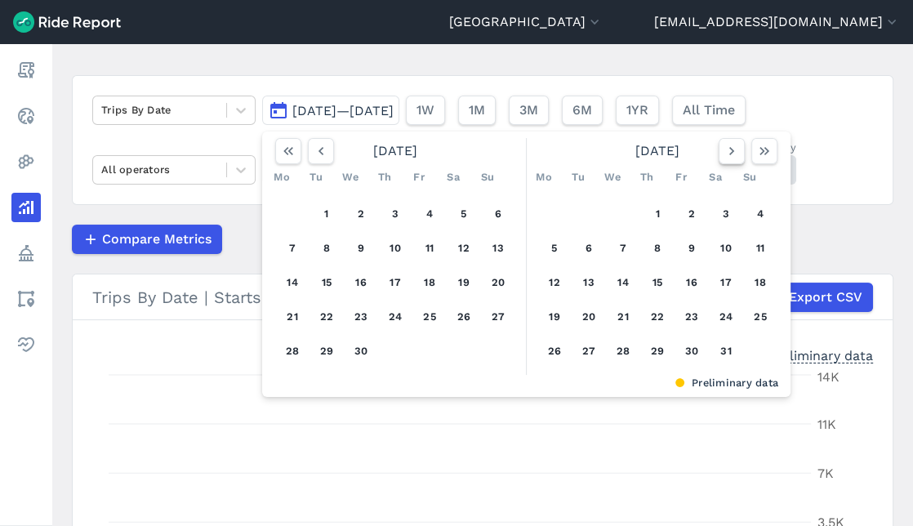
click at [730, 161] on button "button" at bounding box center [732, 151] width 26 height 26
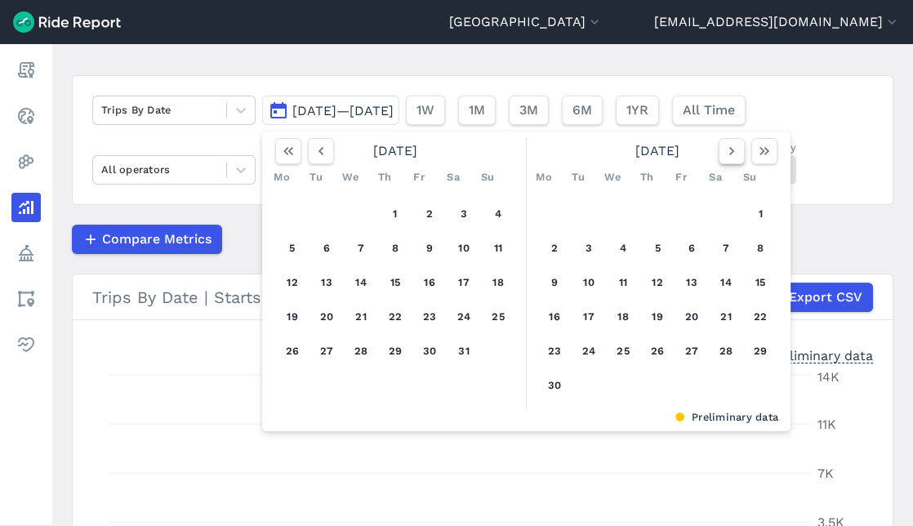
click at [730, 161] on button "button" at bounding box center [732, 151] width 26 height 26
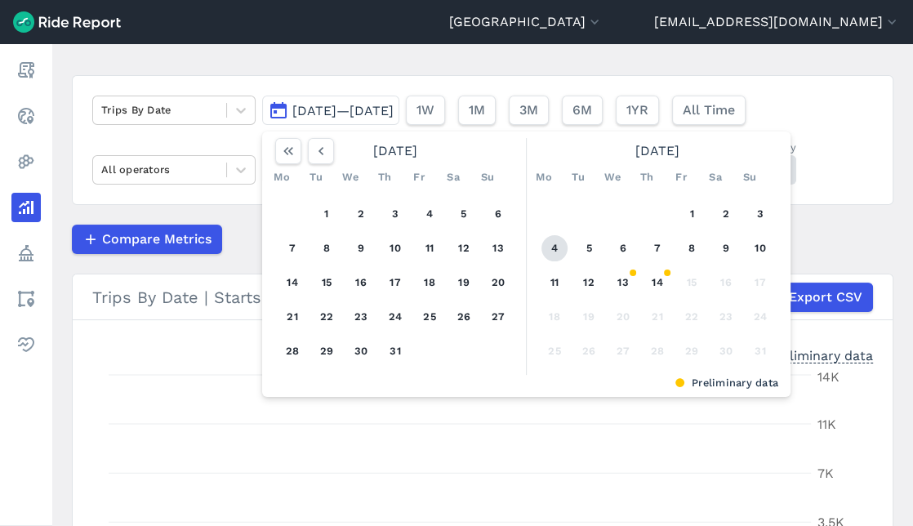
click at [548, 253] on button "4" at bounding box center [554, 248] width 26 height 26
click at [541, 234] on div "1 2 3 4 5 6 7 8 9 10 11 12 13 14 15 16 17 18 19 20 21 22 23 24 25 26 27 28 29 3…" at bounding box center [657, 282] width 253 height 185
drag, startPoint x: 541, startPoint y: 234, endPoint x: 562, endPoint y: 249, distance: 25.2
click at [562, 249] on button "4" at bounding box center [554, 248] width 26 height 26
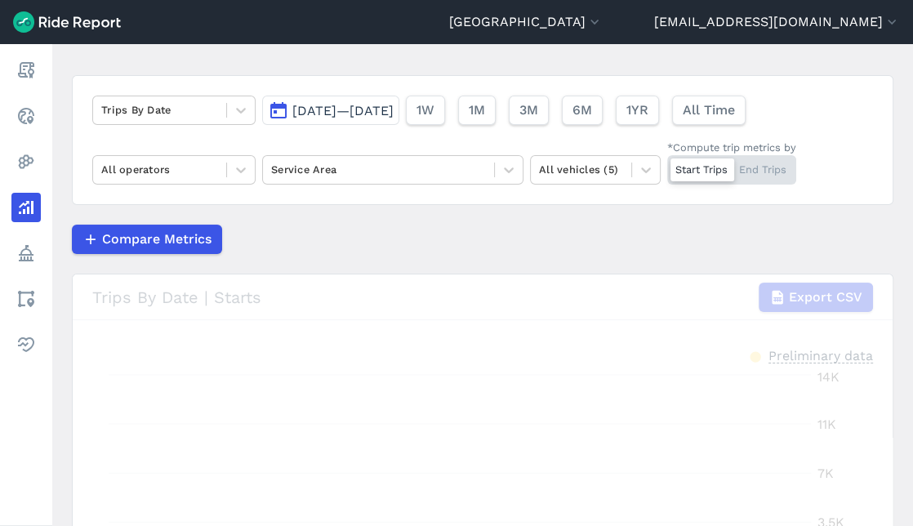
click at [561, 249] on div "Compare Metrics" at bounding box center [483, 239] width 822 height 29
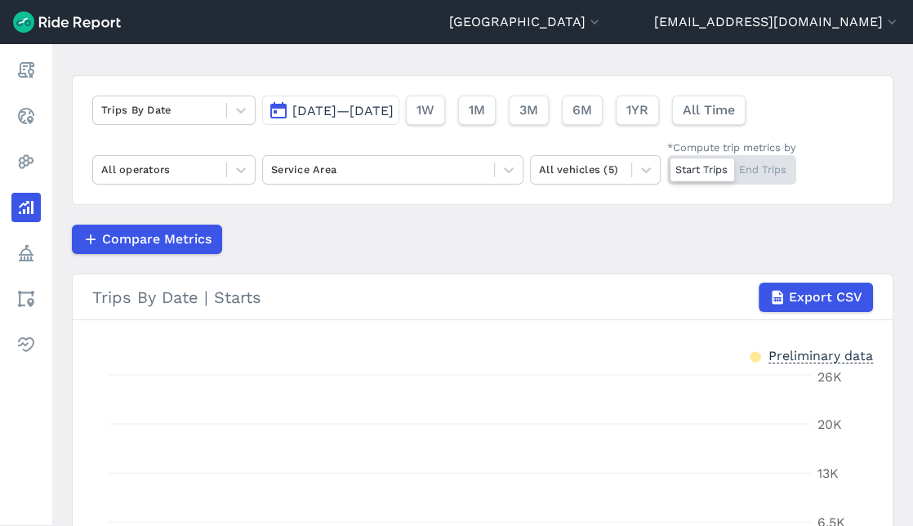
drag, startPoint x: 561, startPoint y: 249, endPoint x: 492, endPoint y: 249, distance: 69.4
click at [493, 249] on div "Compare Metrics" at bounding box center [483, 239] width 822 height 29
click at [734, 114] on span "All Time" at bounding box center [708, 110] width 52 height 20
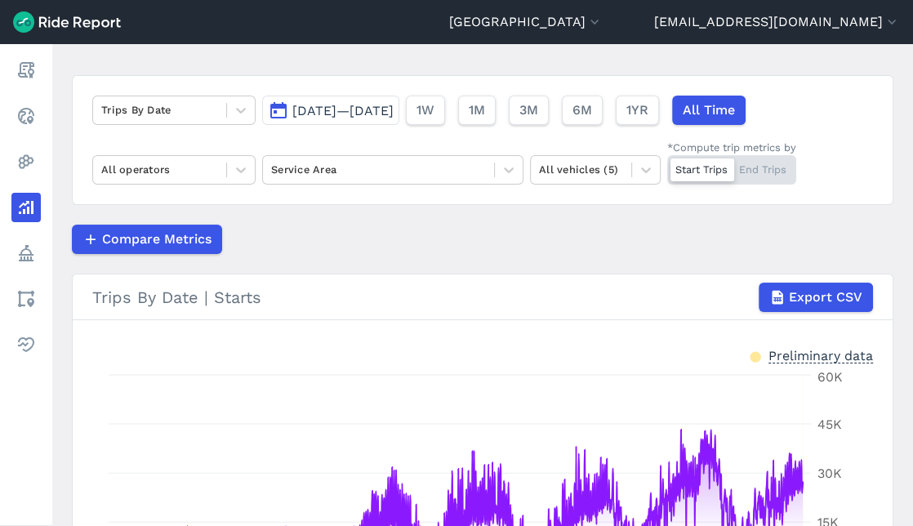
click at [317, 101] on button "[DATE]—[DATE]" at bounding box center [330, 110] width 137 height 29
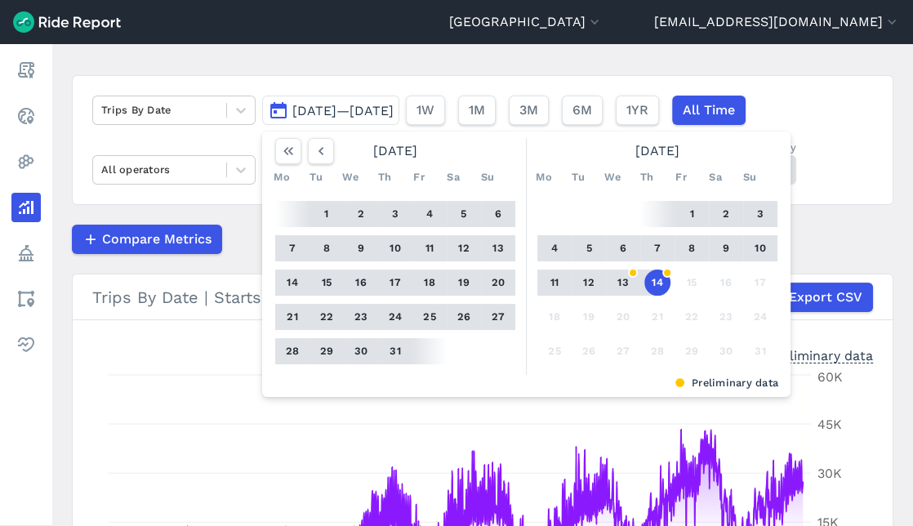
click at [317, 101] on button "[DATE]—[DATE]" at bounding box center [330, 110] width 137 height 29
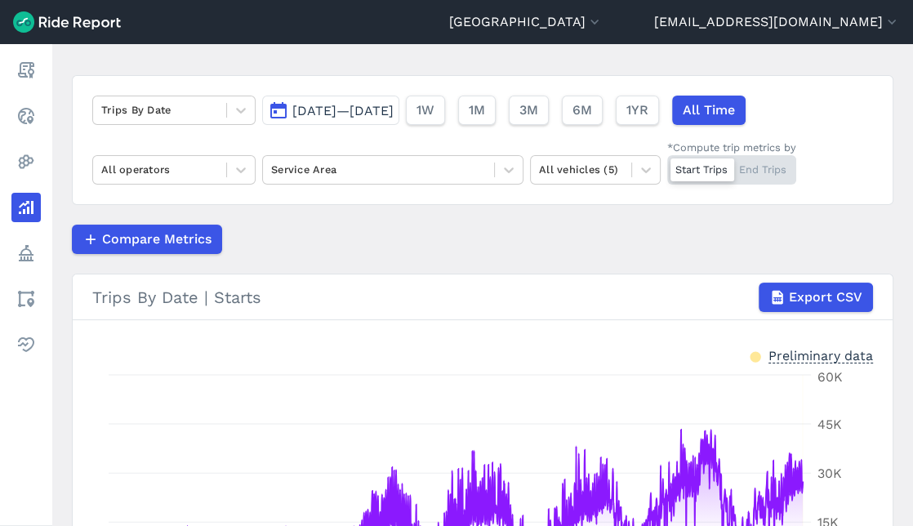
click at [317, 101] on button "[DATE]—[DATE]" at bounding box center [330, 110] width 137 height 29
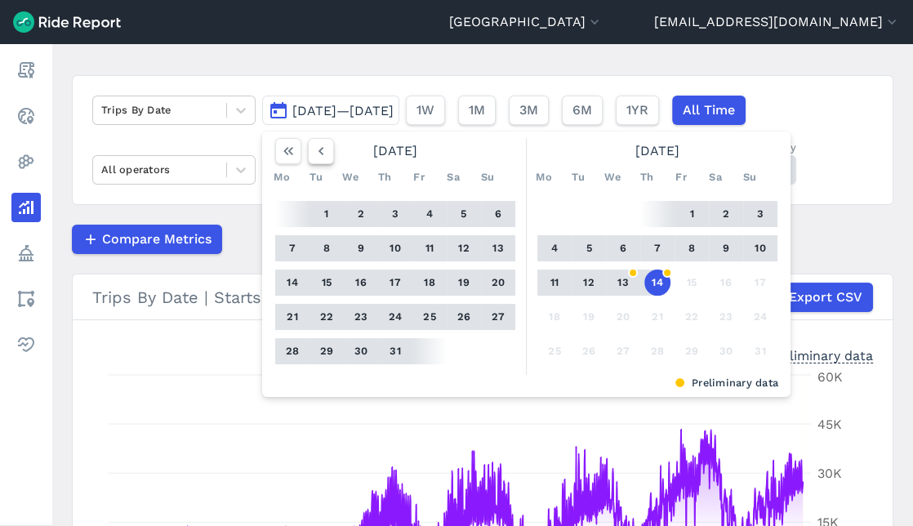
click at [318, 141] on button "button" at bounding box center [321, 151] width 26 height 26
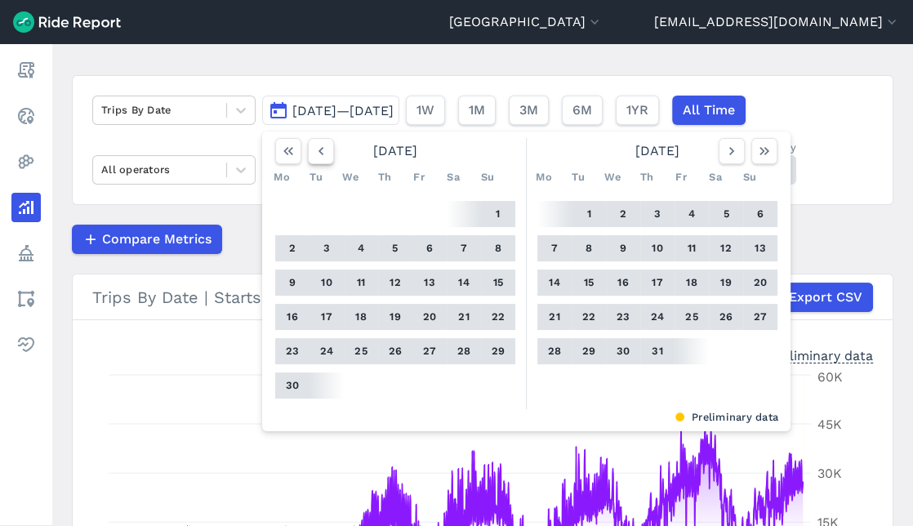
click at [317, 141] on button "button" at bounding box center [321, 151] width 26 height 26
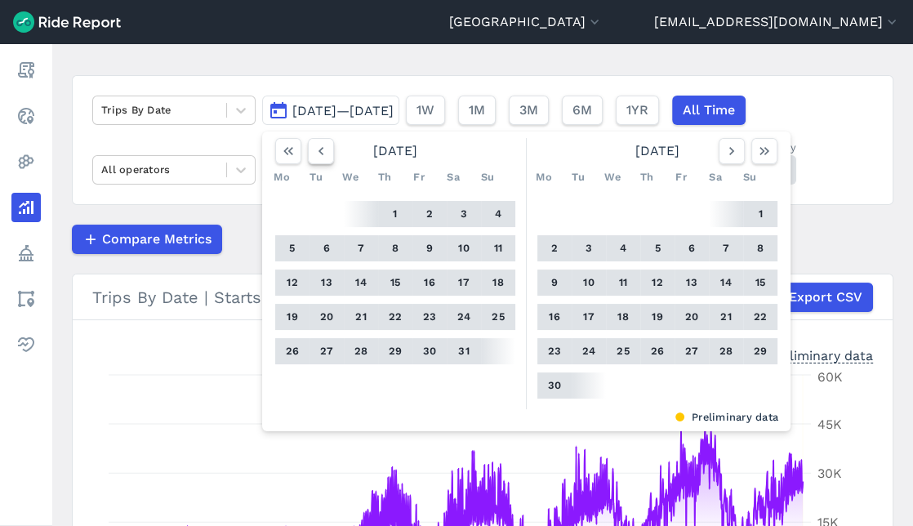
click at [317, 141] on button "button" at bounding box center [321, 151] width 26 height 26
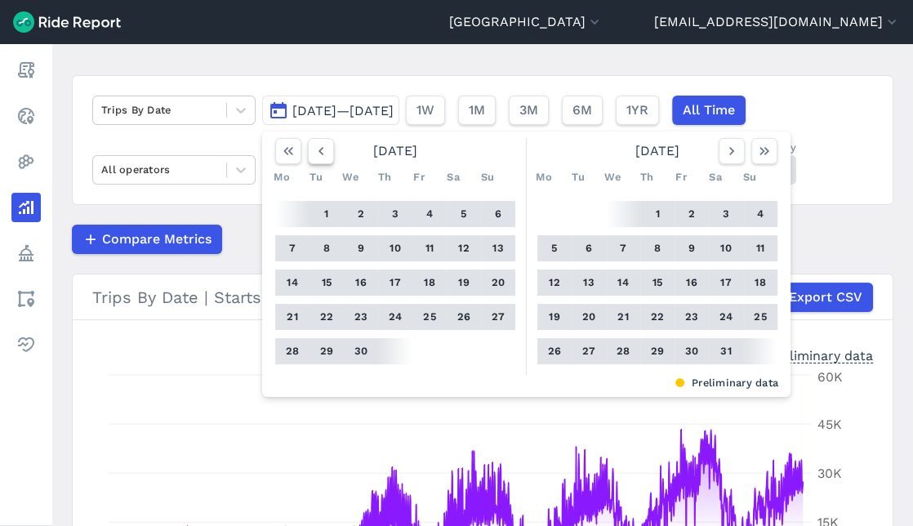
click at [317, 141] on button "button" at bounding box center [321, 151] width 26 height 26
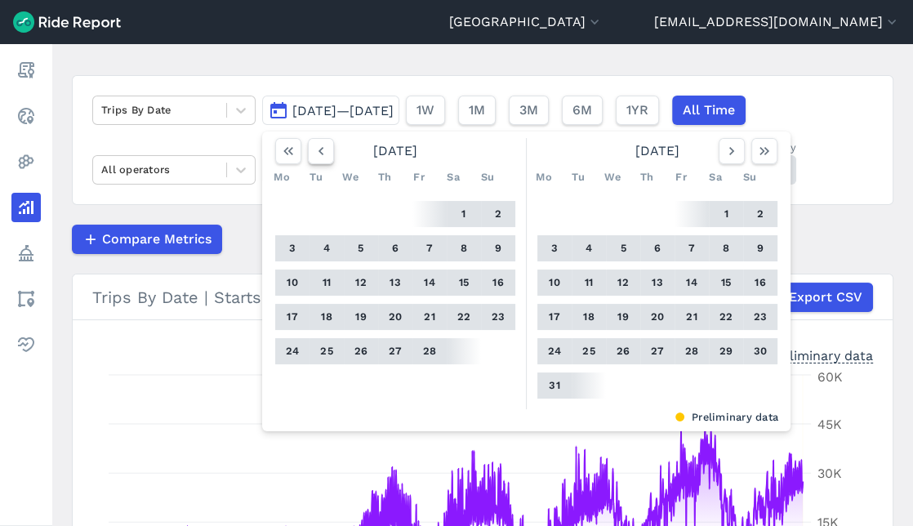
click at [317, 141] on button "button" at bounding box center [321, 151] width 26 height 26
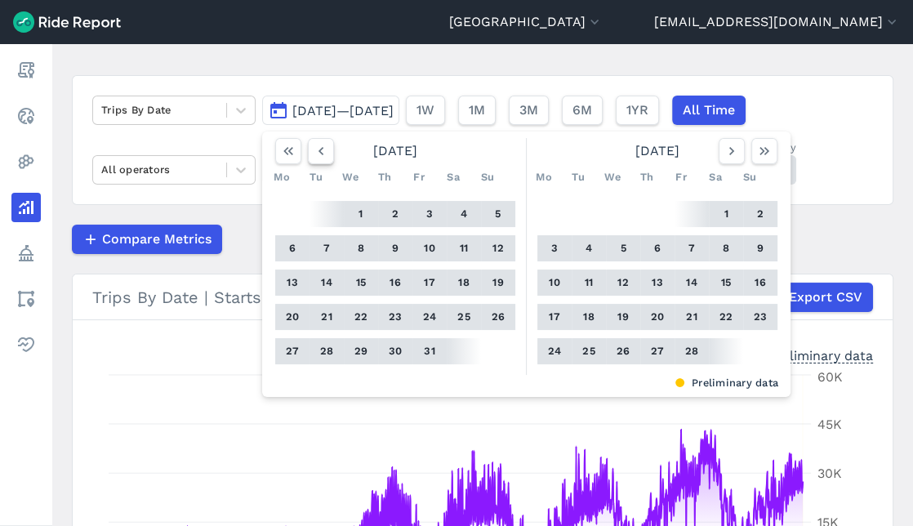
click at [317, 141] on button "button" at bounding box center [321, 151] width 26 height 26
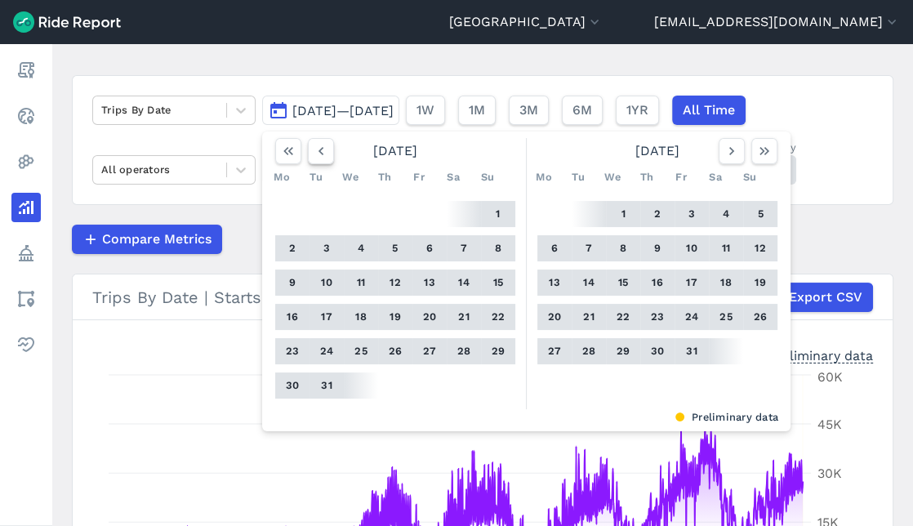
click at [317, 141] on button "button" at bounding box center [321, 151] width 26 height 26
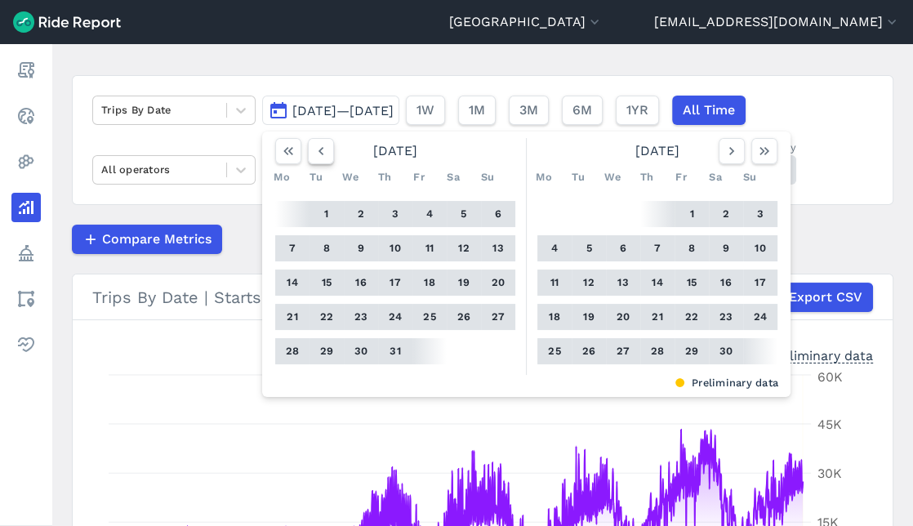
click at [317, 141] on button "button" at bounding box center [321, 151] width 26 height 26
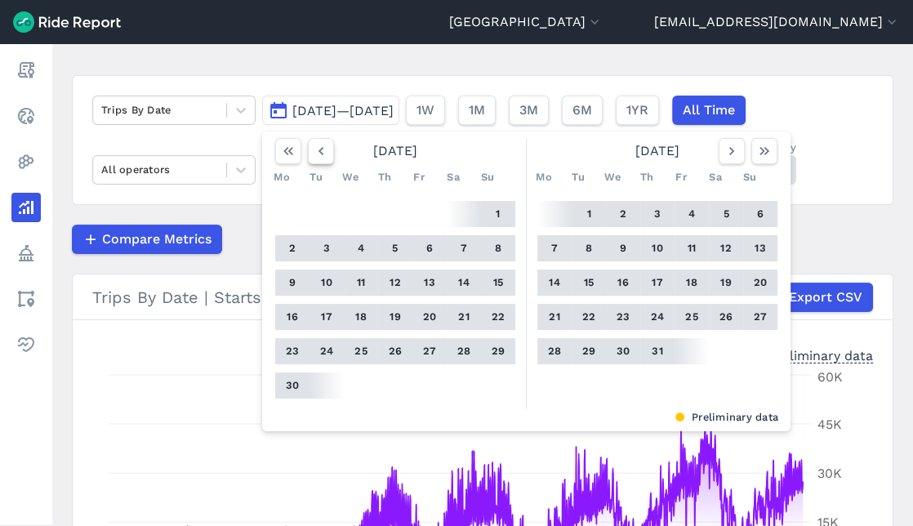
click at [317, 141] on button "button" at bounding box center [321, 151] width 26 height 26
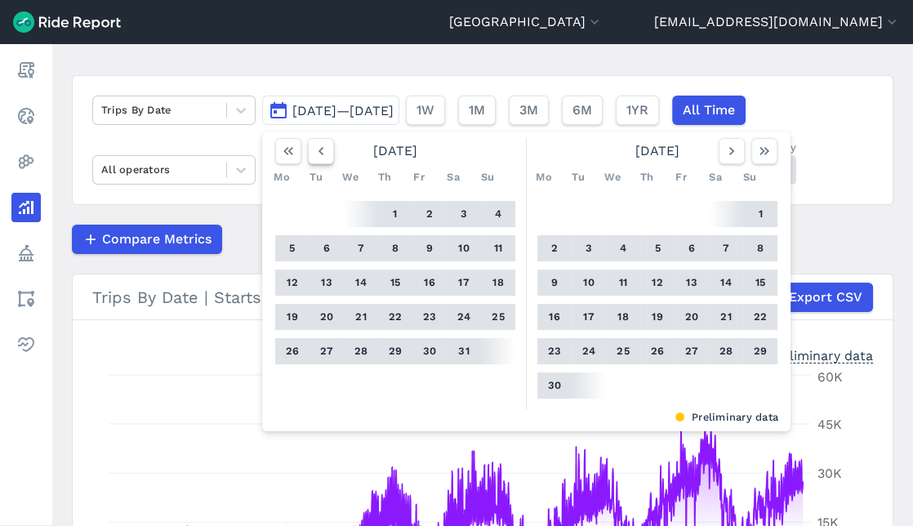
click at [317, 141] on button "button" at bounding box center [321, 151] width 26 height 26
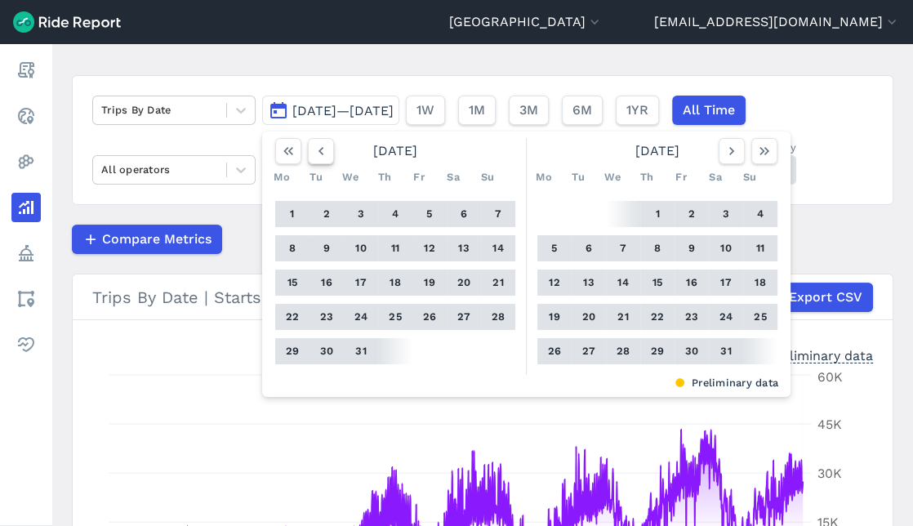
click at [317, 141] on button "button" at bounding box center [321, 151] width 26 height 26
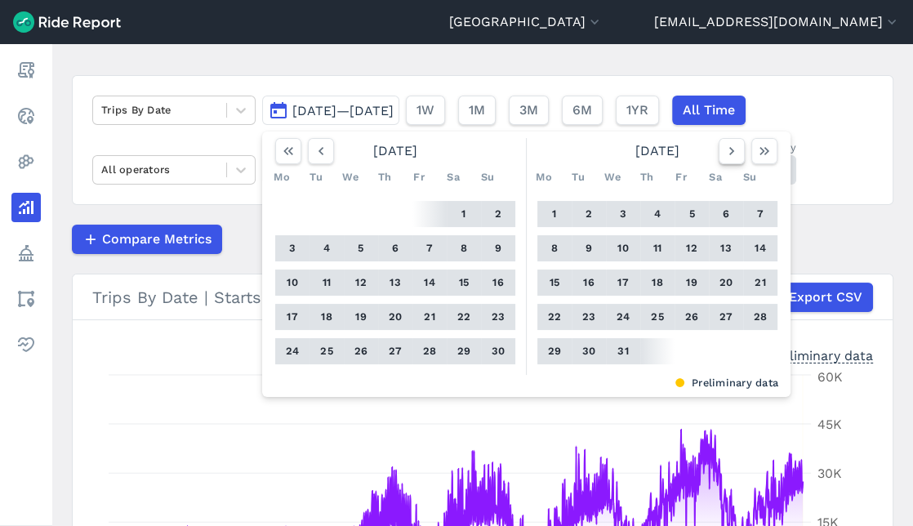
click at [725, 145] on icon "button" at bounding box center [732, 151] width 16 height 16
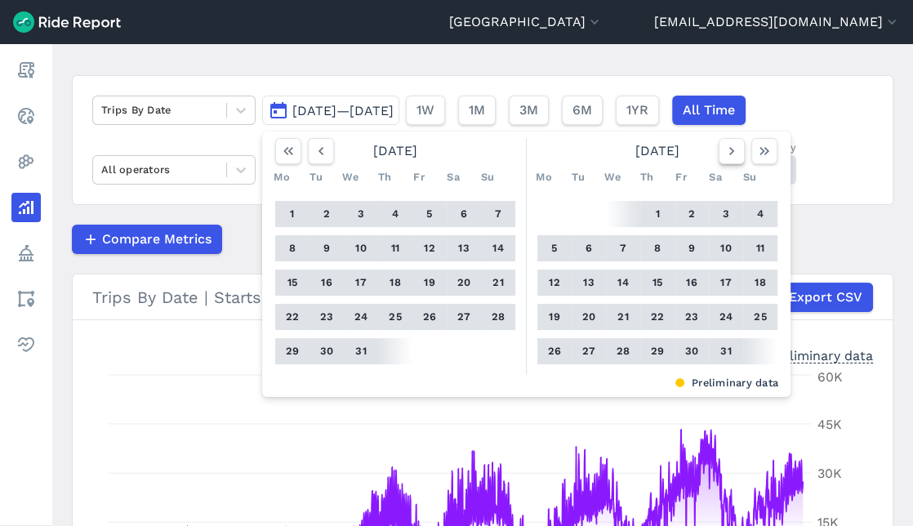
click at [727, 145] on icon "button" at bounding box center [732, 151] width 16 height 16
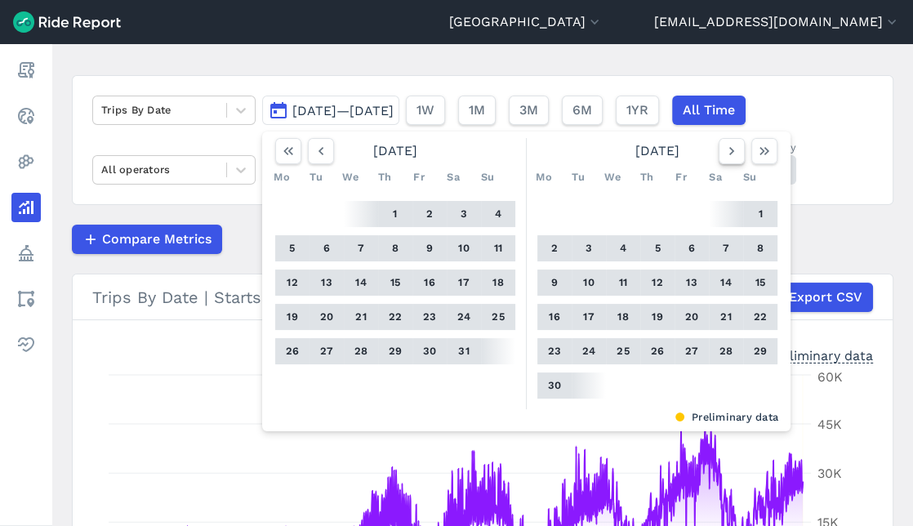
click at [727, 145] on icon "button" at bounding box center [732, 151] width 16 height 16
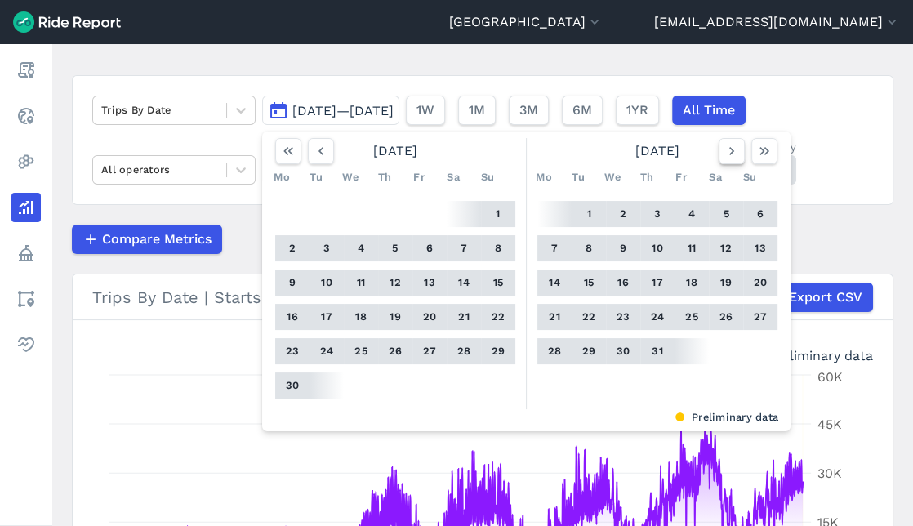
click at [727, 145] on icon "button" at bounding box center [732, 151] width 16 height 16
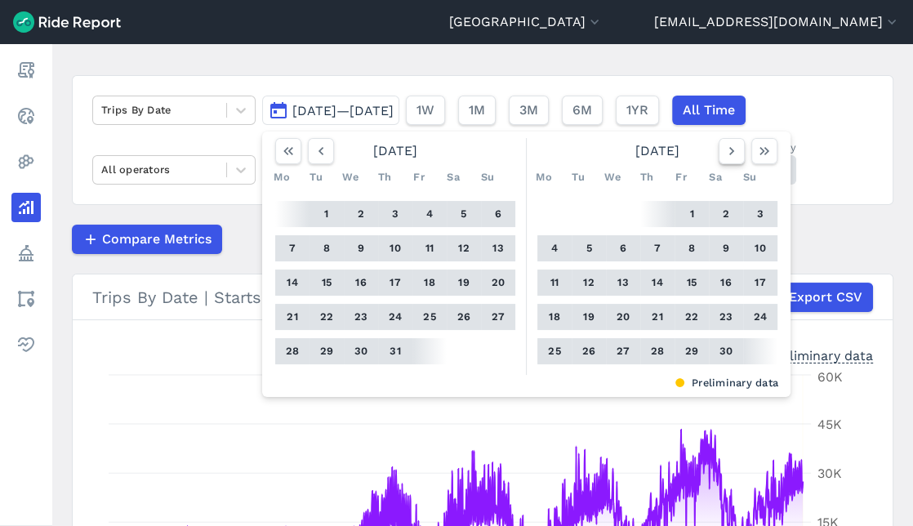
click at [726, 145] on icon "button" at bounding box center [732, 151] width 16 height 16
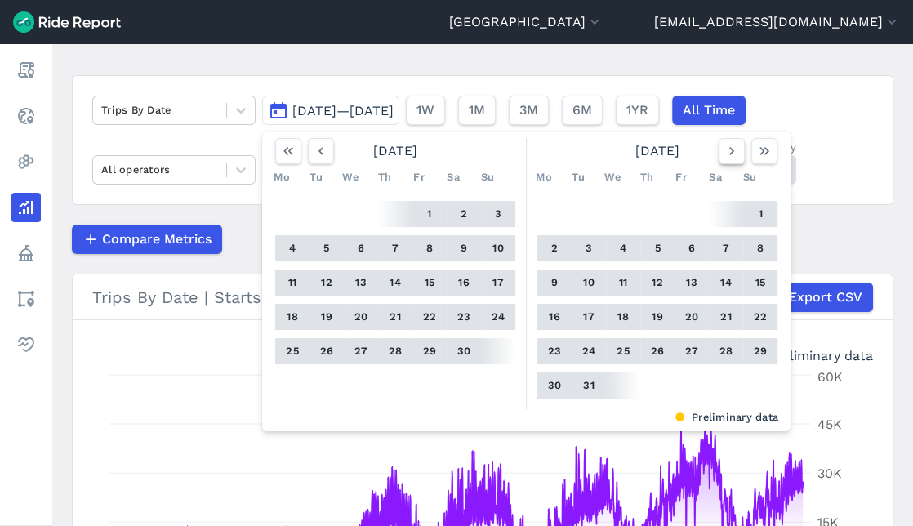
click at [725, 145] on icon "button" at bounding box center [732, 151] width 16 height 16
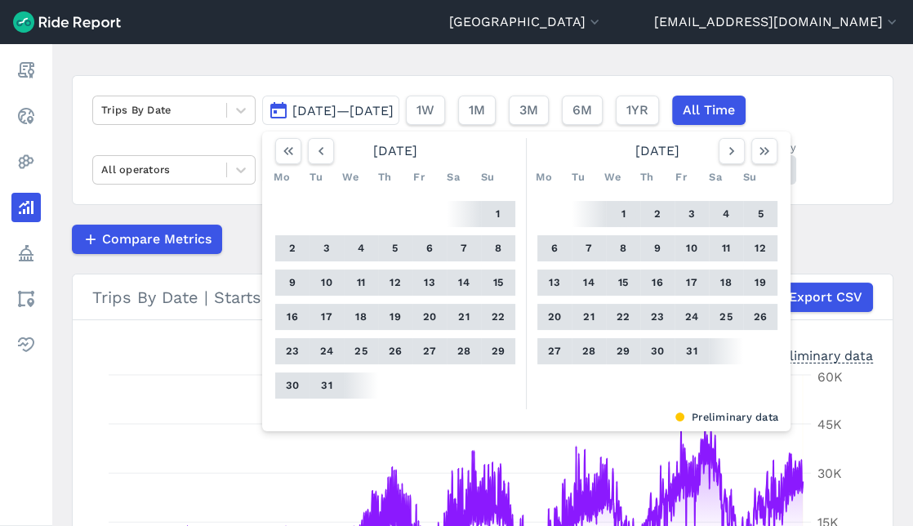
click at [630, 211] on button "1" at bounding box center [623, 214] width 26 height 26
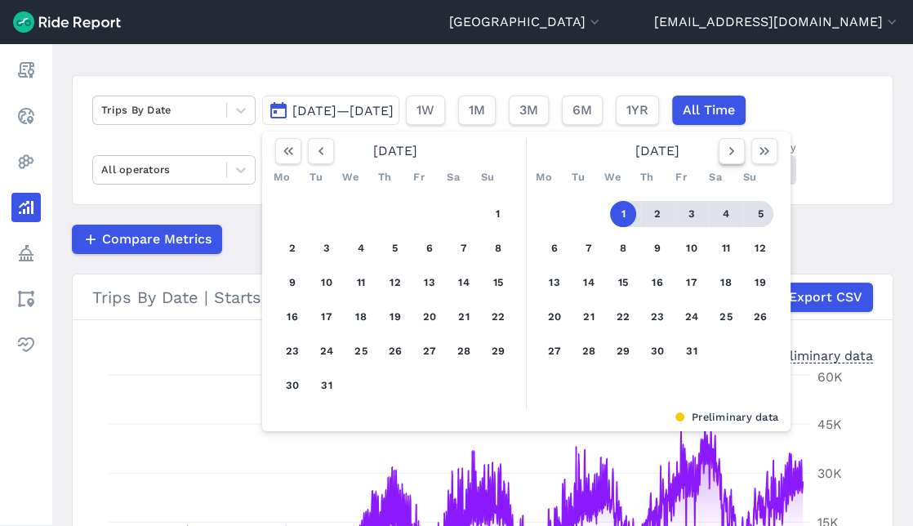
click at [728, 159] on button "button" at bounding box center [732, 151] width 26 height 26
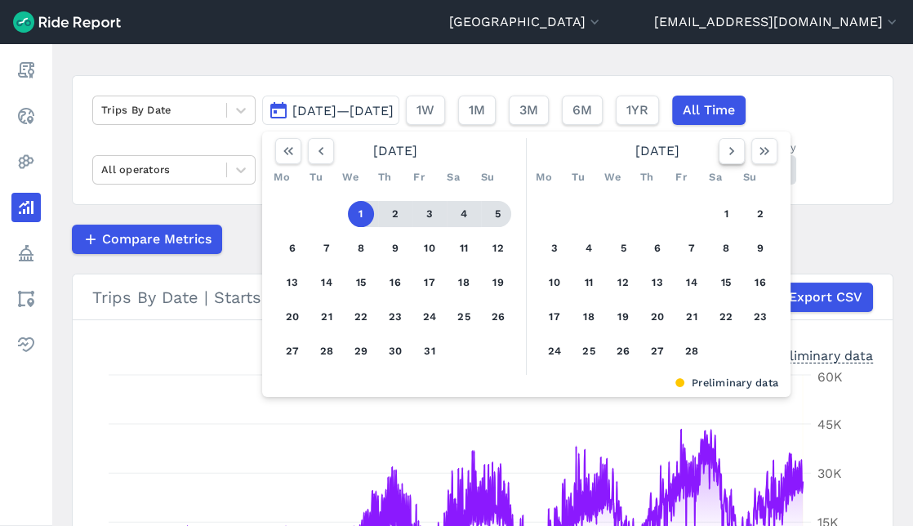
click at [728, 159] on button "button" at bounding box center [732, 151] width 26 height 26
click at [727, 159] on button "button" at bounding box center [732, 151] width 26 height 26
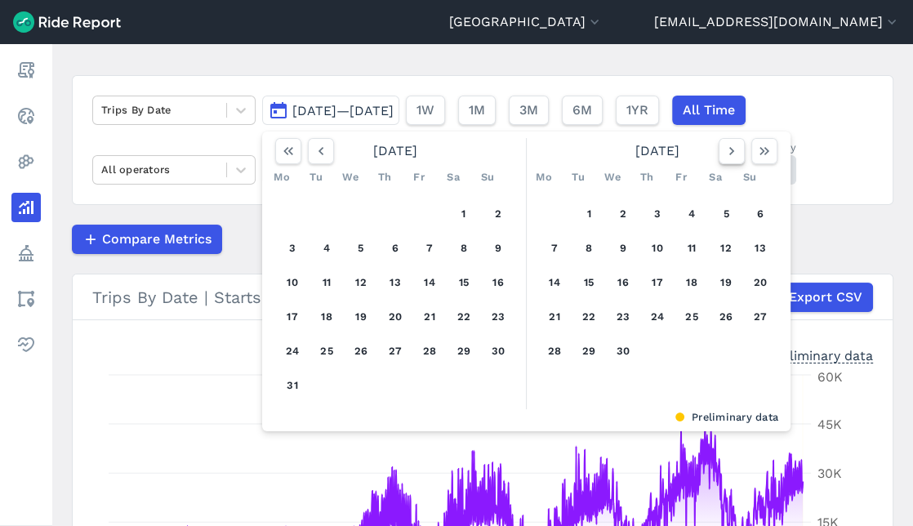
click at [727, 159] on button "button" at bounding box center [732, 151] width 26 height 26
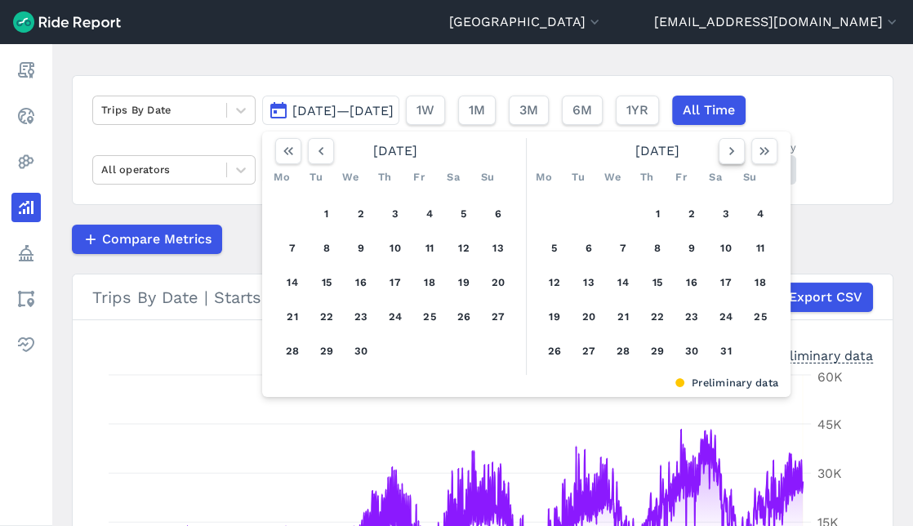
click at [727, 159] on button "button" at bounding box center [732, 151] width 26 height 26
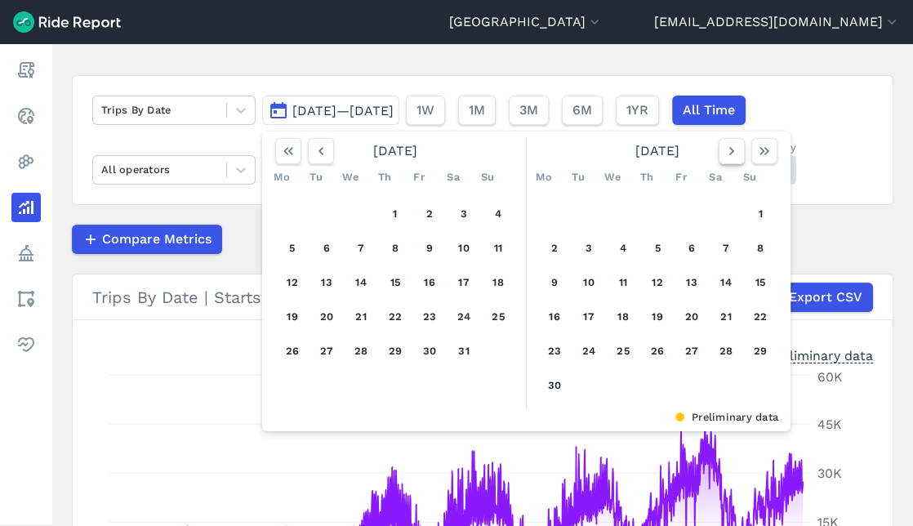
click at [727, 159] on button "button" at bounding box center [732, 151] width 26 height 26
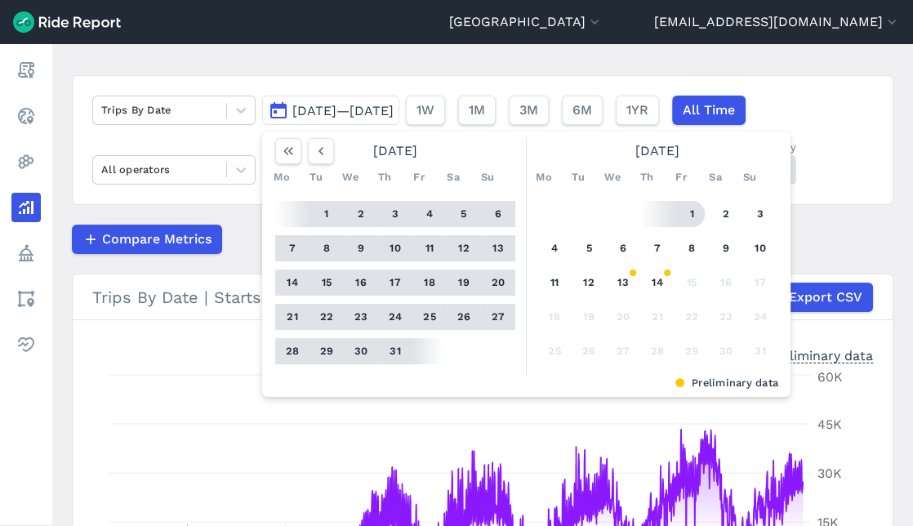
click at [698, 216] on button "1" at bounding box center [692, 214] width 26 height 26
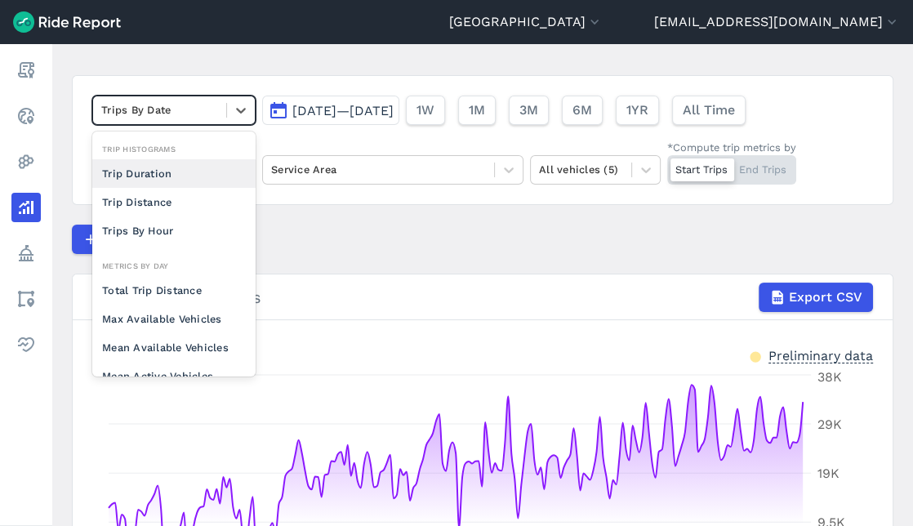
click at [149, 109] on div at bounding box center [159, 109] width 117 height 19
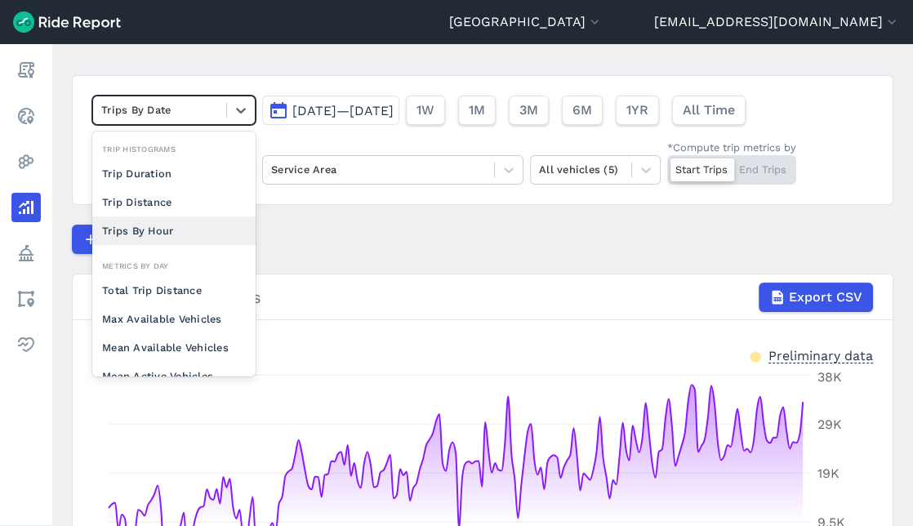
drag, startPoint x: 185, startPoint y: 300, endPoint x: 161, endPoint y: 228, distance: 75.9
click at [161, 228] on div "Trip Histograms Trip Duration Trip Distance Trips By Hour Metrics By Day Total …" at bounding box center [173, 253] width 163 height 245
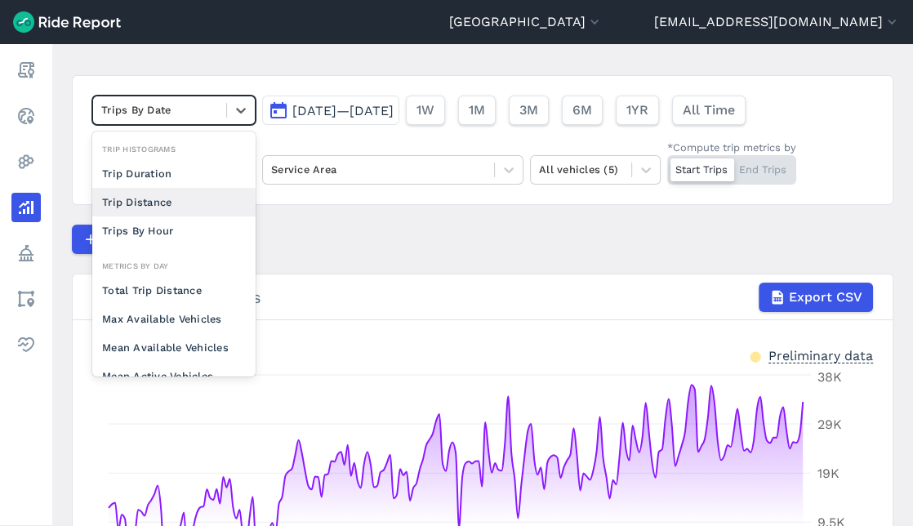
click at [170, 193] on div "Trip Distance" at bounding box center [173, 202] width 163 height 29
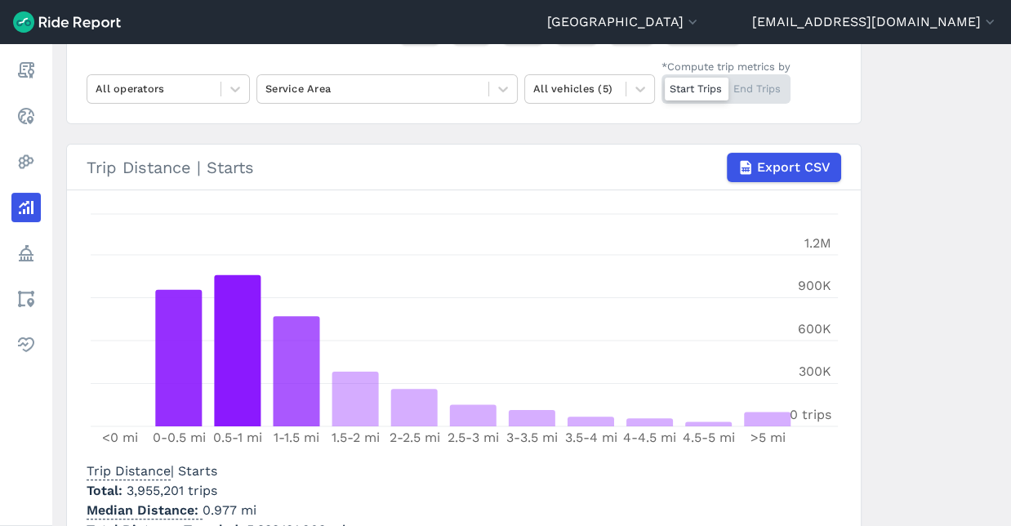
scroll to position [262, 0]
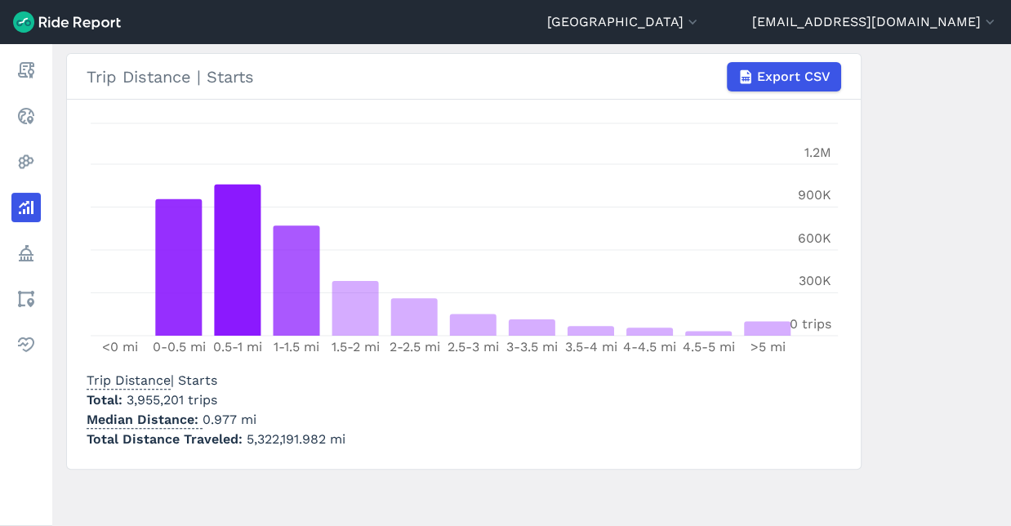
click at [56, 44] on main "Analyze Data Trip Distance [DATE]—[DATE] 1W 1M 3M 6M 1YR All Time All operators…" at bounding box center [531, 285] width 959 height 482
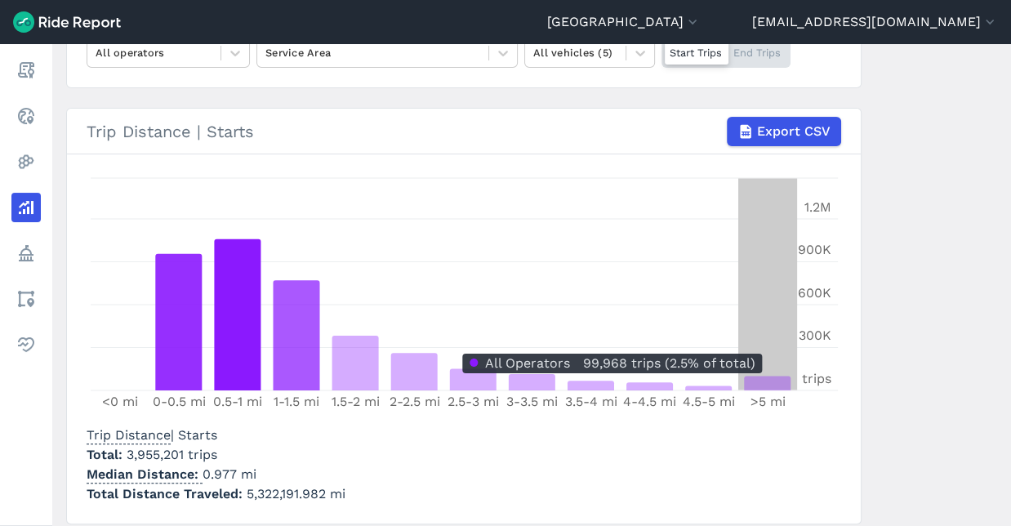
scroll to position [172, 0]
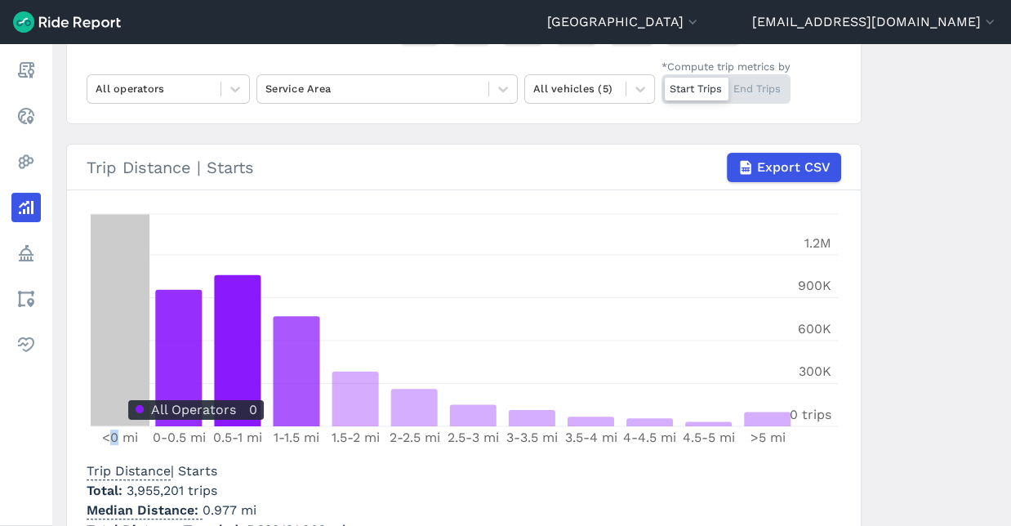
click at [109, 388] on icon "<0 mi 0-0.5 mi 0.5-1 mi 1-1.5 mi 1.5-2 mi 2-2.5 mi 2.5-3 mi 3-3.5 mi 3.5-4 mi 4…" at bounding box center [464, 332] width 755 height 245
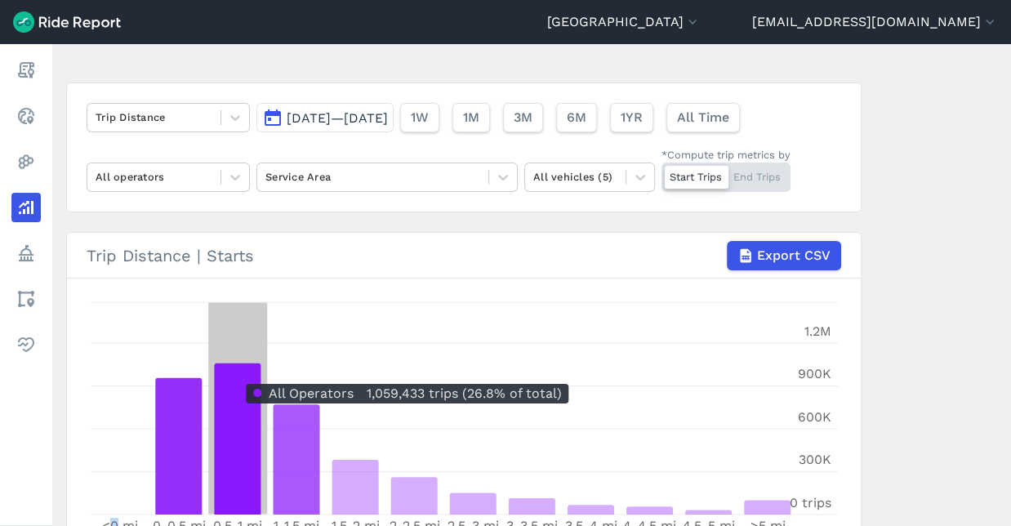
scroll to position [0, 0]
